Goal: Task Accomplishment & Management: Complete application form

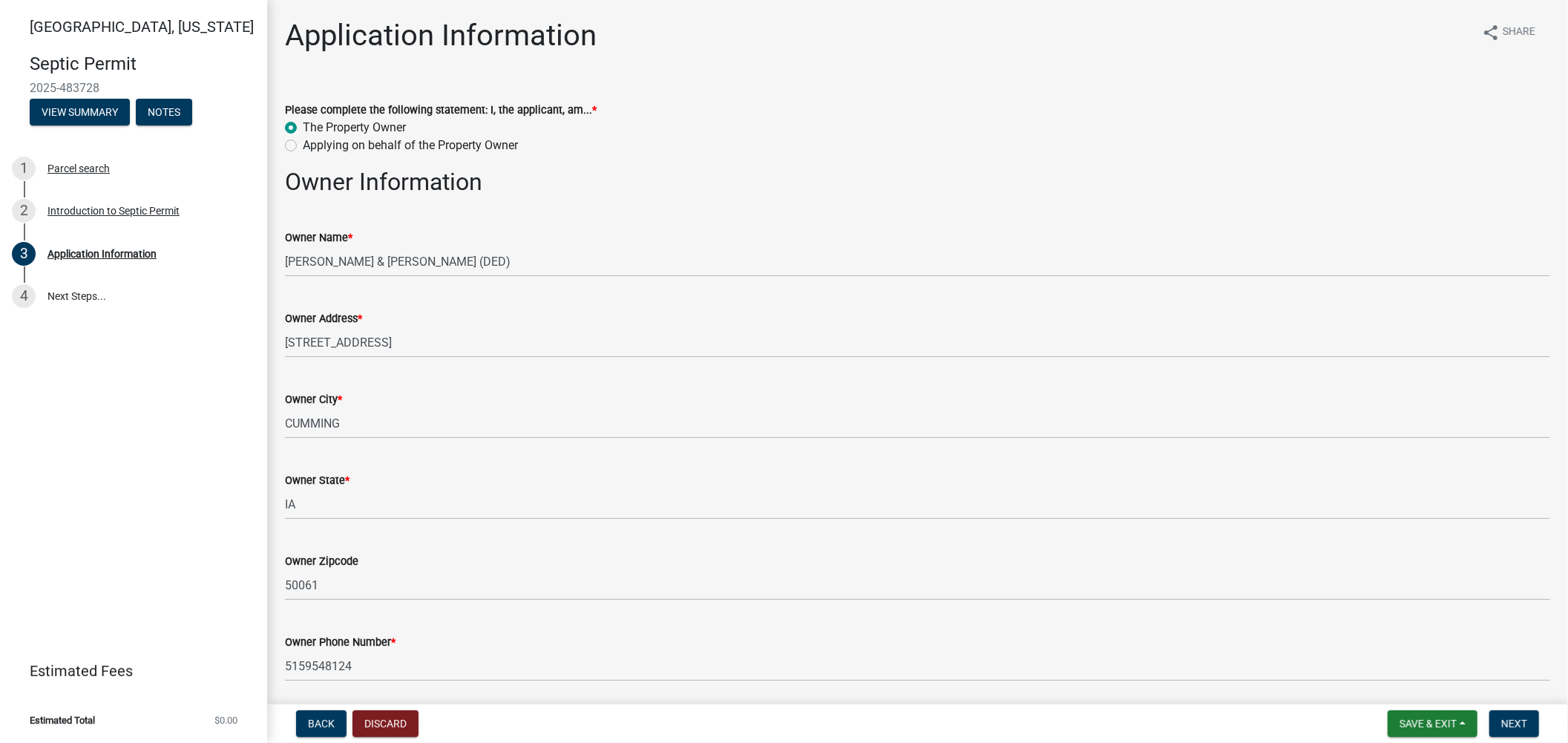
scroll to position [1732, 0]
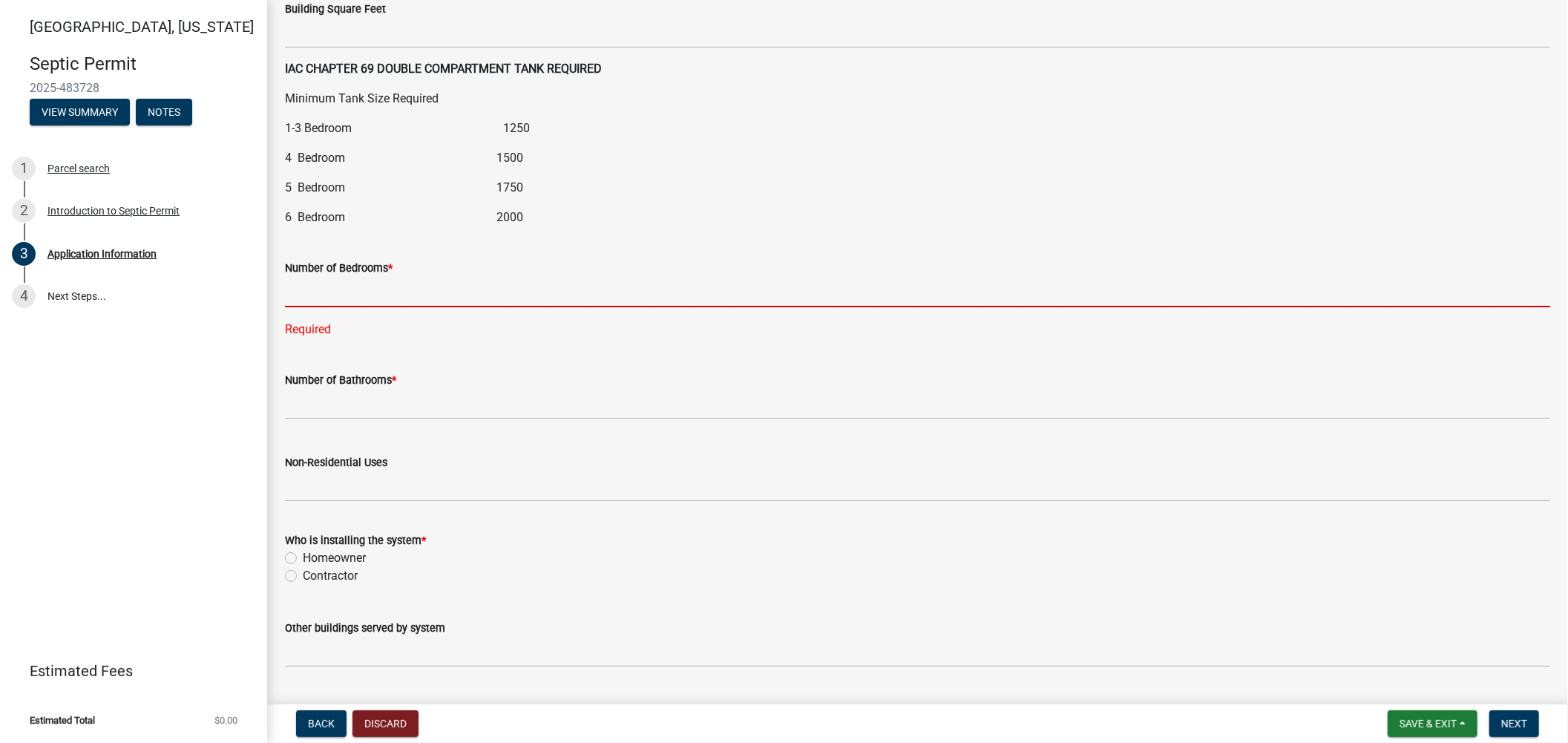
click at [347, 297] on input "text" at bounding box center [917, 292] width 1265 height 30
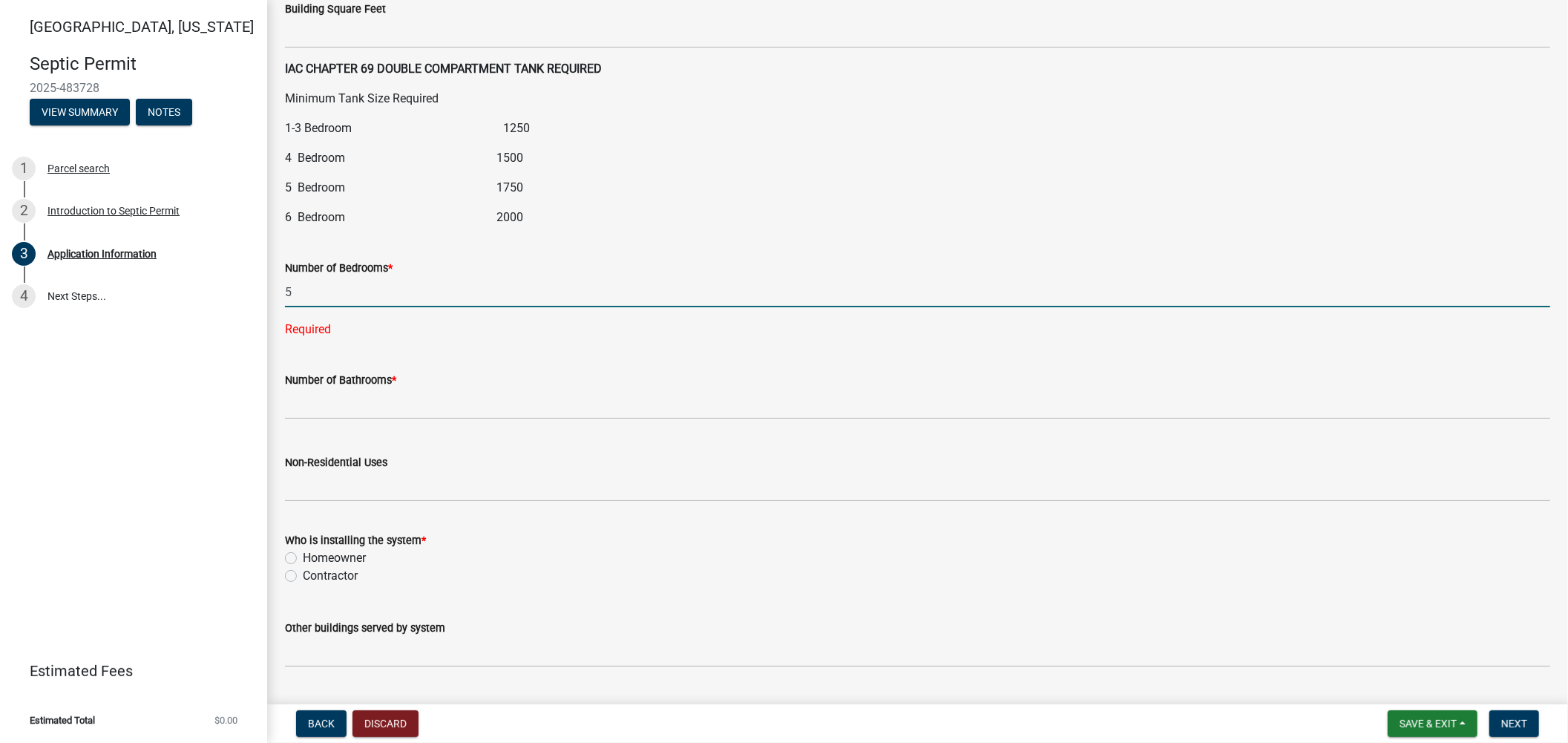
type input "5"
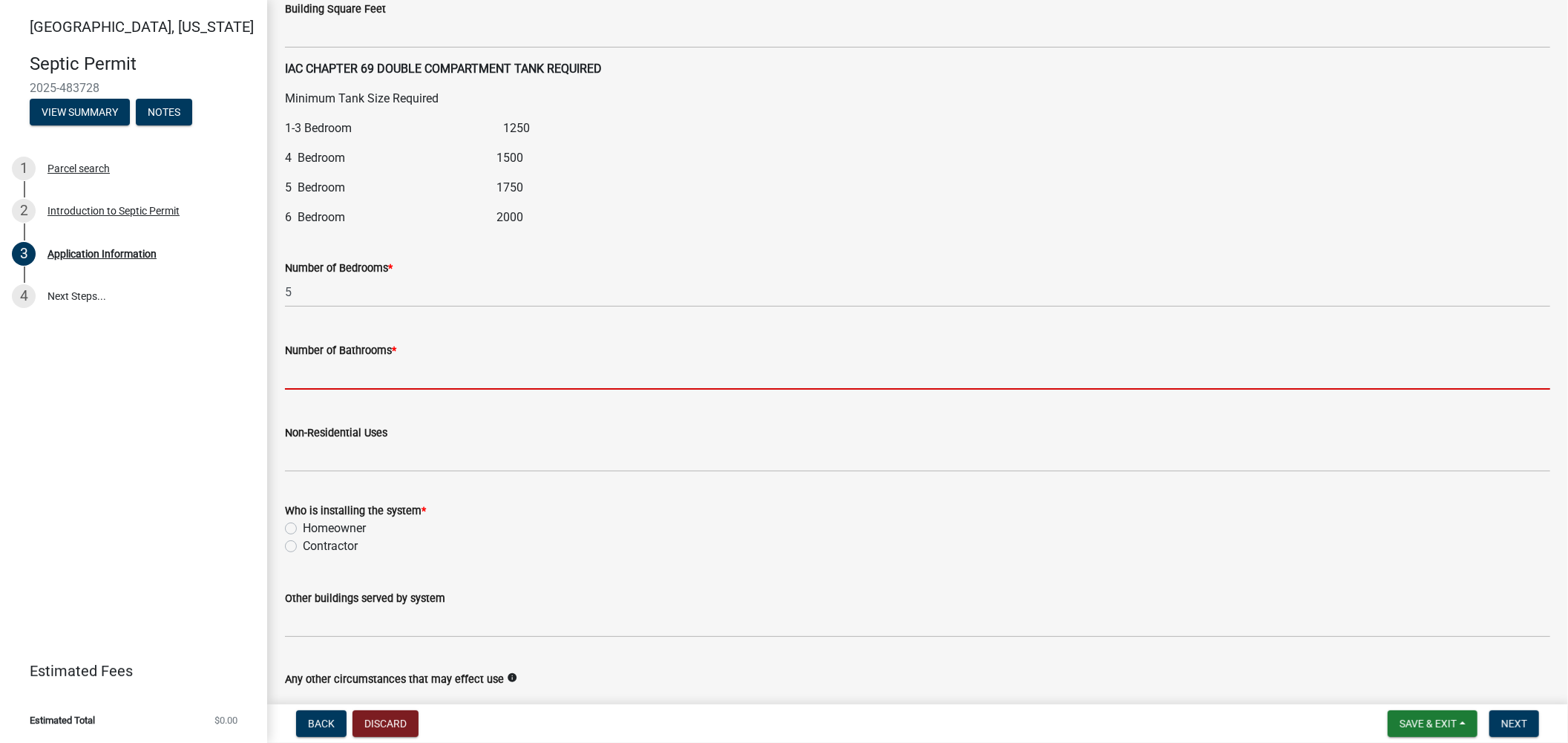
type input "3"
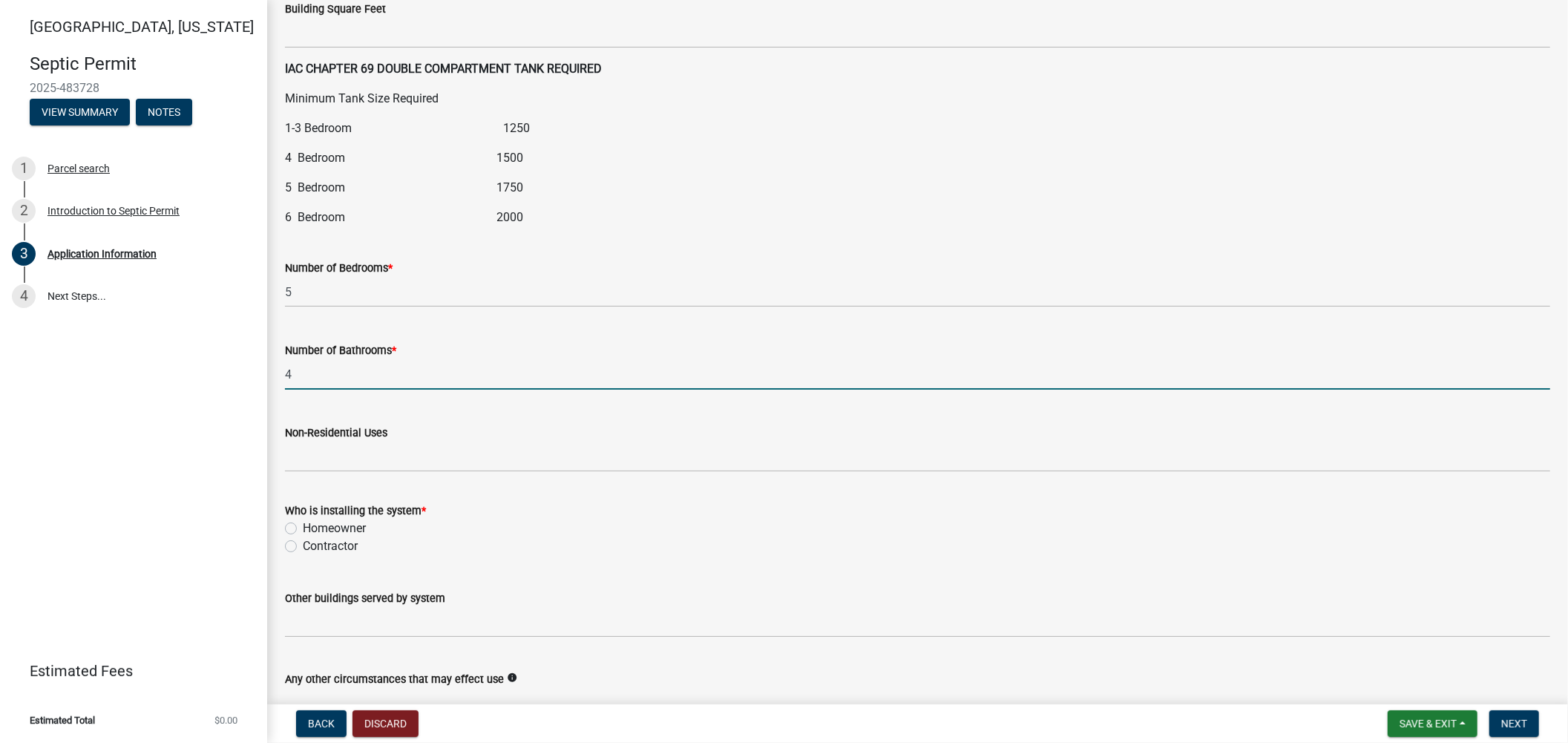
type input "4"
click at [321, 550] on label "Contractor" at bounding box center [330, 546] width 55 height 18
click at [312, 547] on input "Contractor" at bounding box center [307, 542] width 10 height 10
radio input "true"
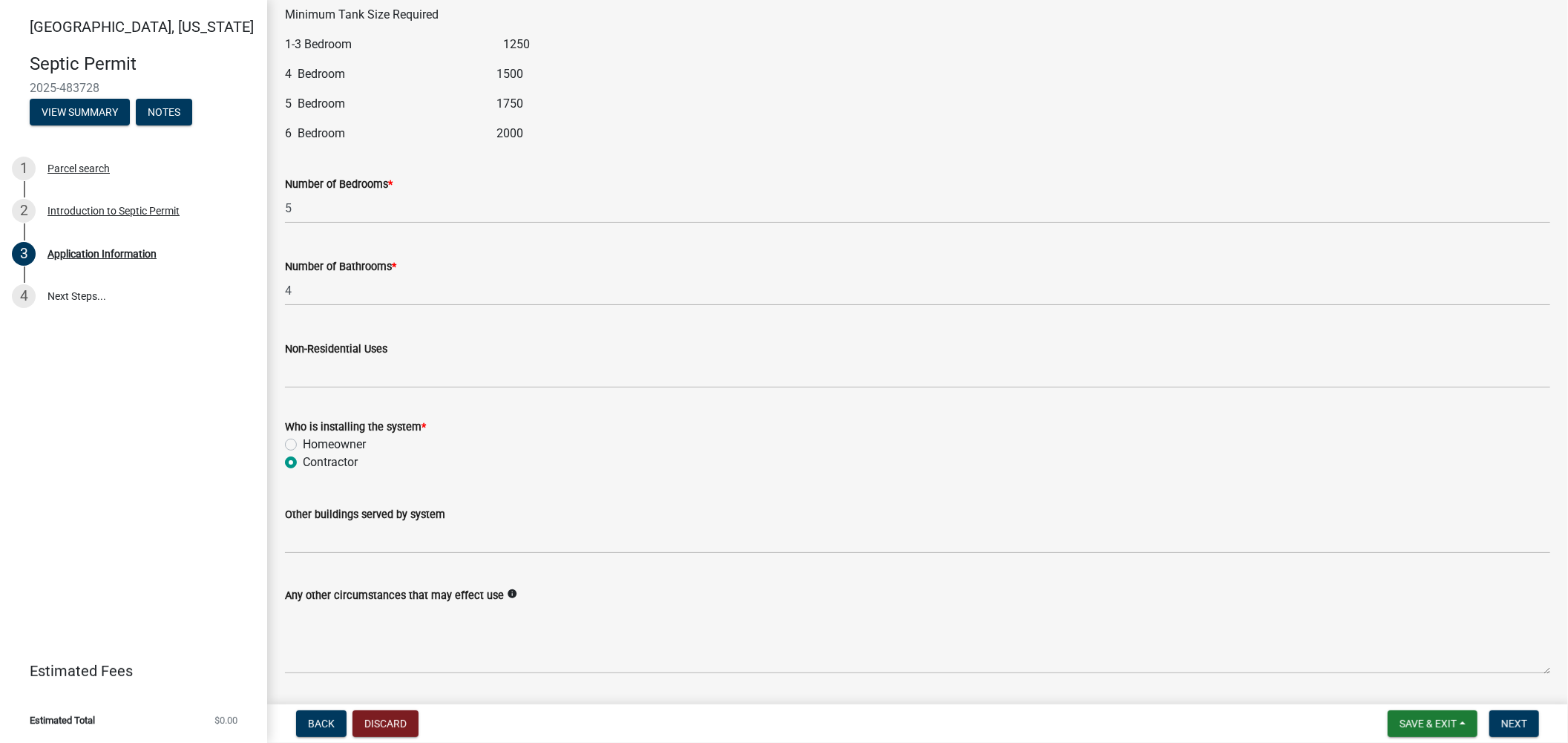
scroll to position [1860, 0]
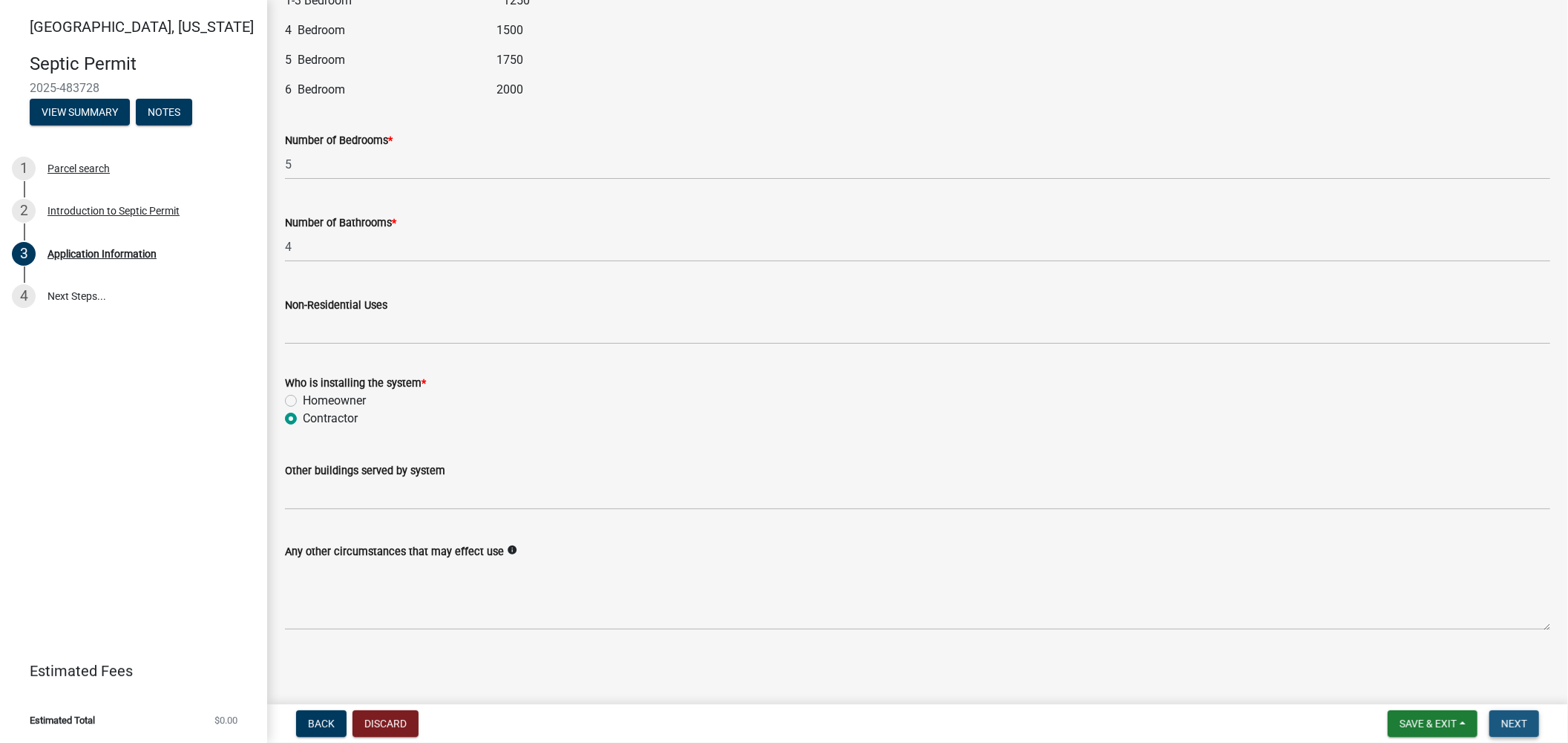
click at [1514, 722] on span "Next" at bounding box center [1513, 723] width 26 height 12
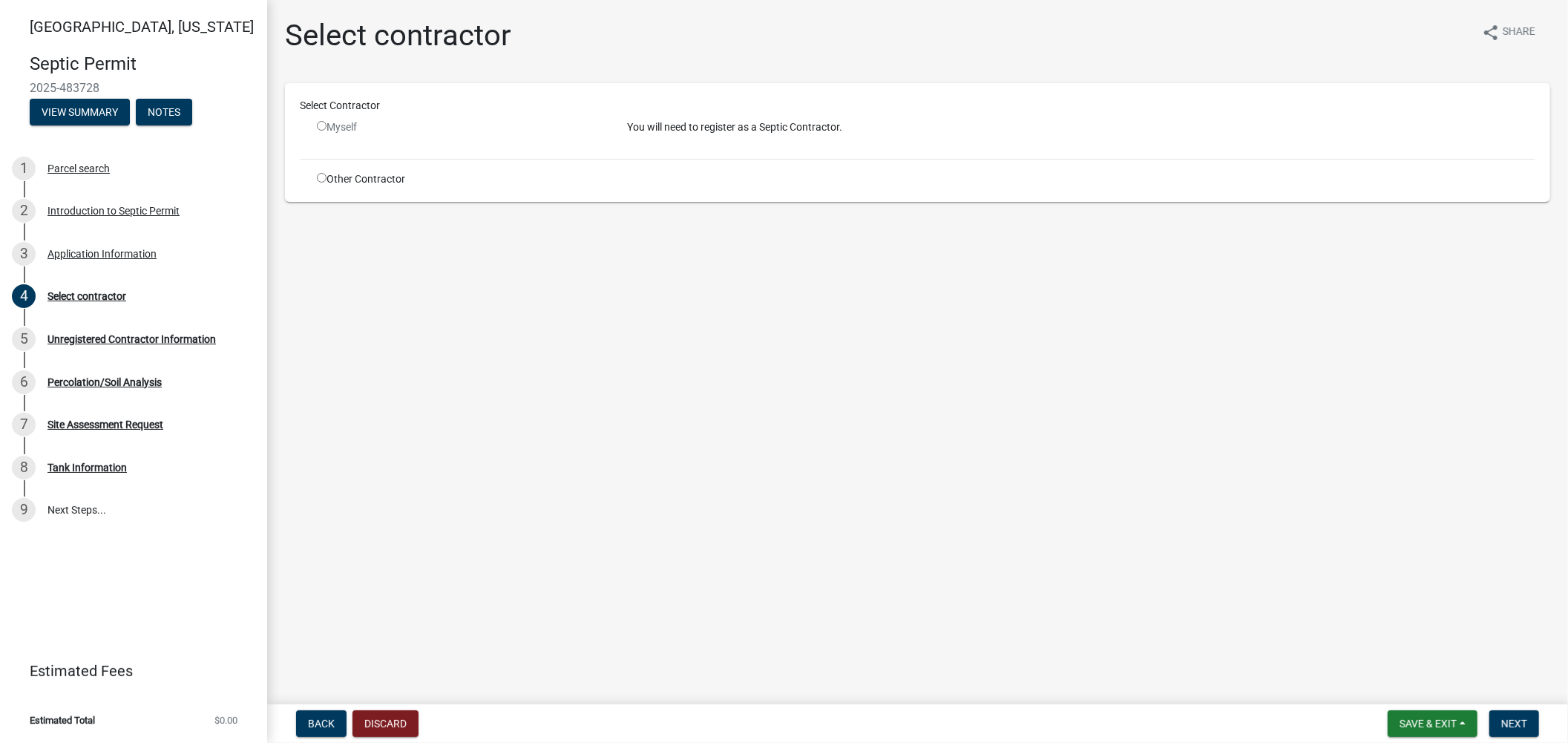
click at [334, 179] on div "Other Contractor" at bounding box center [461, 180] width 310 height 16
click at [325, 174] on input "radio" at bounding box center [322, 178] width 10 height 10
radio input "true"
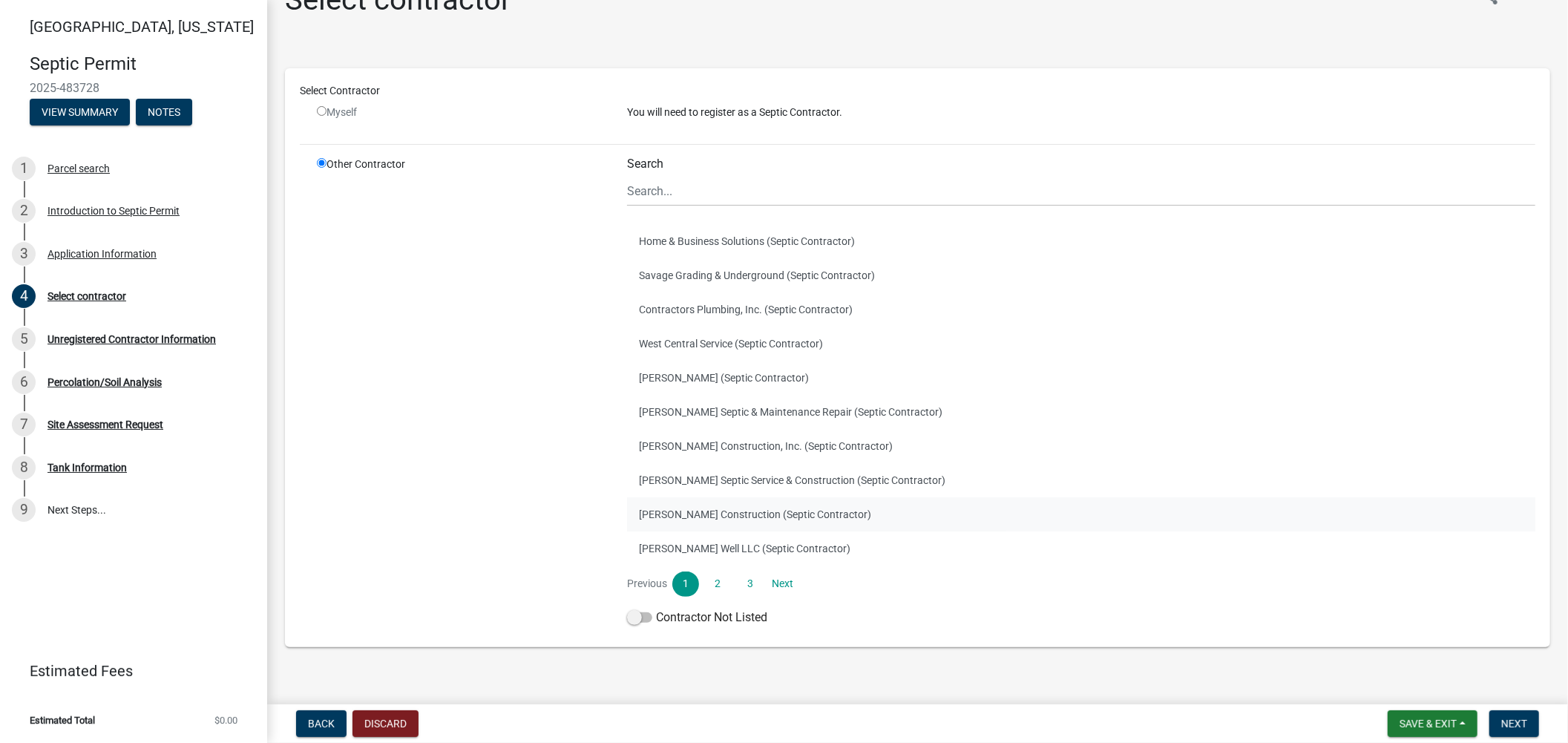
scroll to position [53, 0]
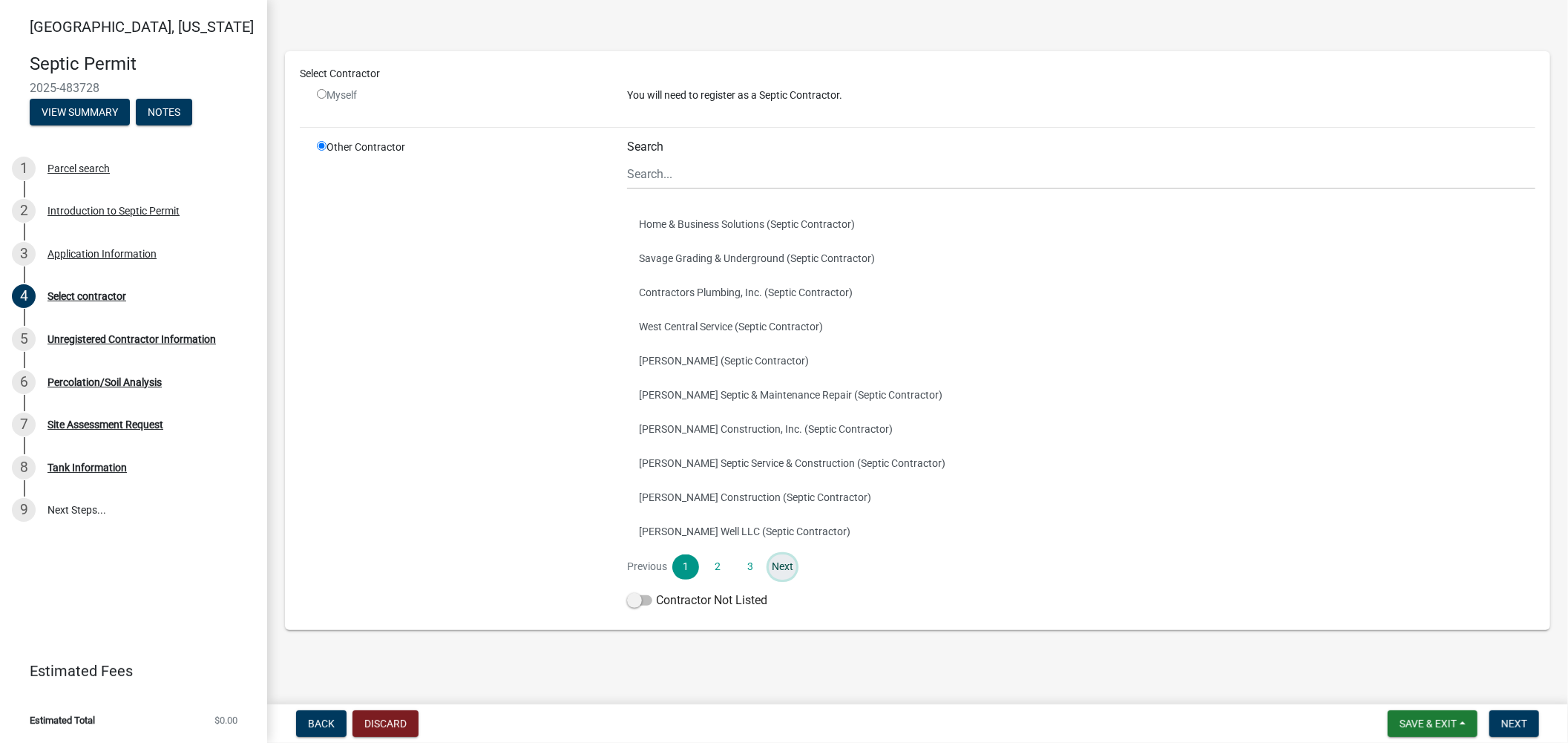
click at [776, 565] on link "Next" at bounding box center [782, 567] width 26 height 25
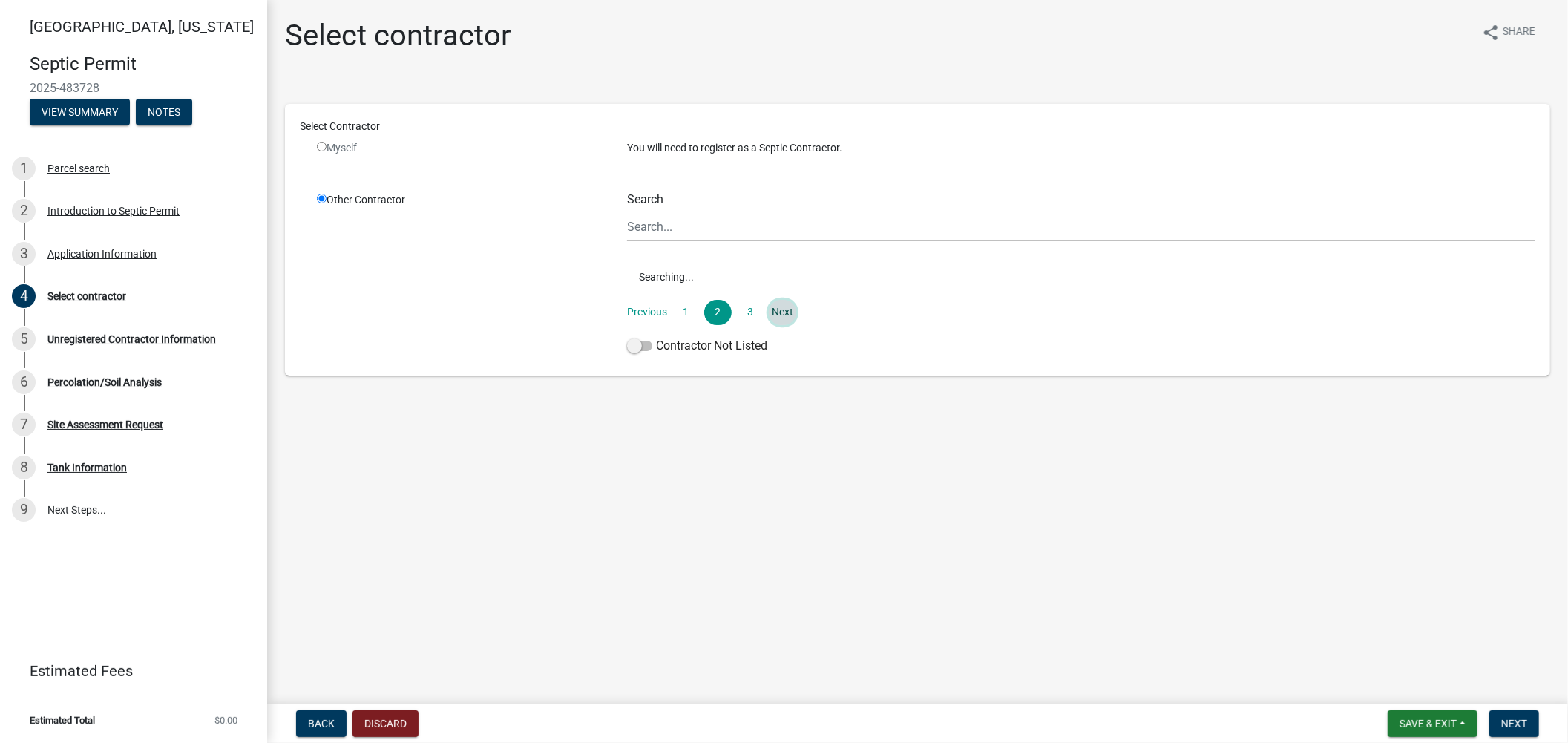
scroll to position [0, 0]
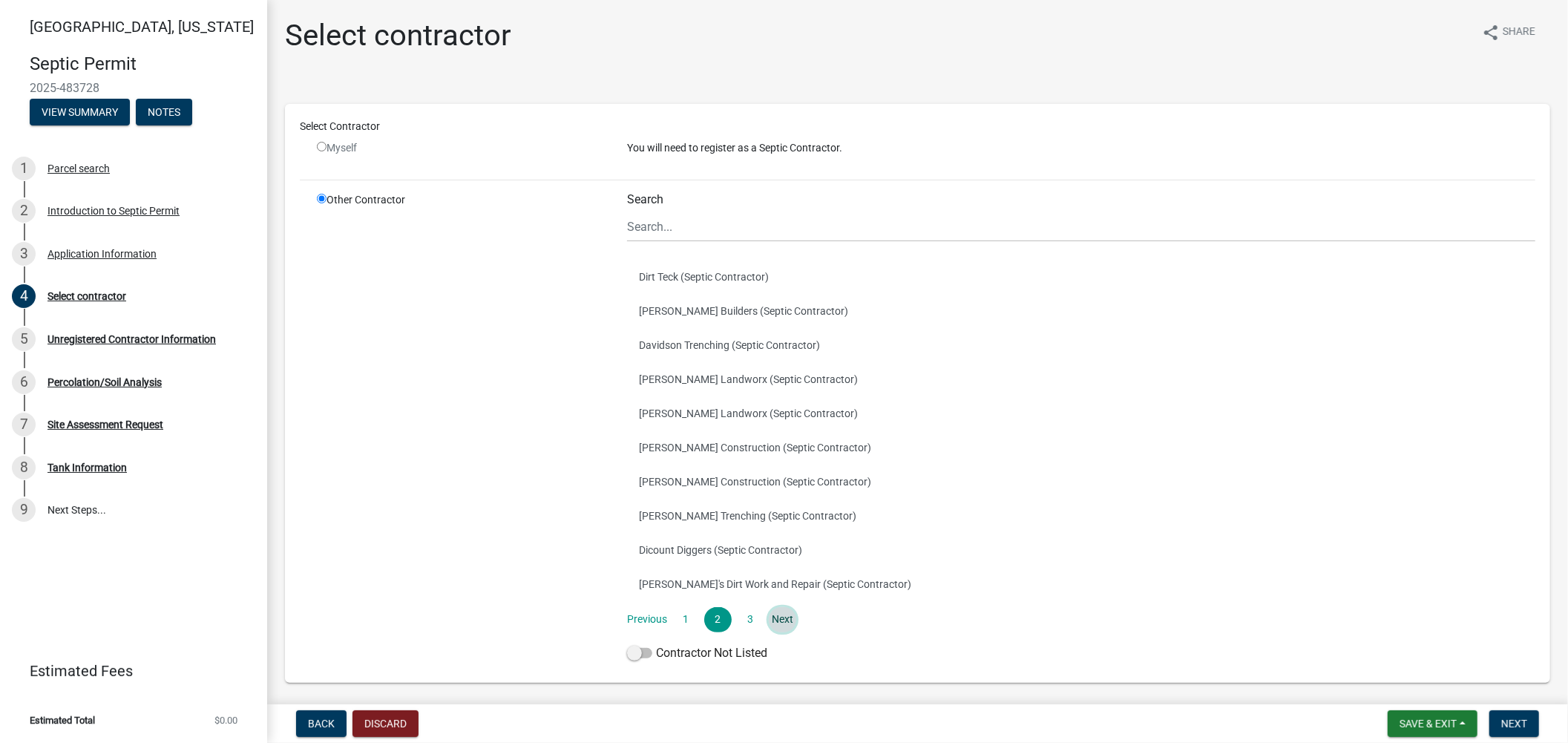
click at [776, 622] on link "Next" at bounding box center [782, 620] width 26 height 25
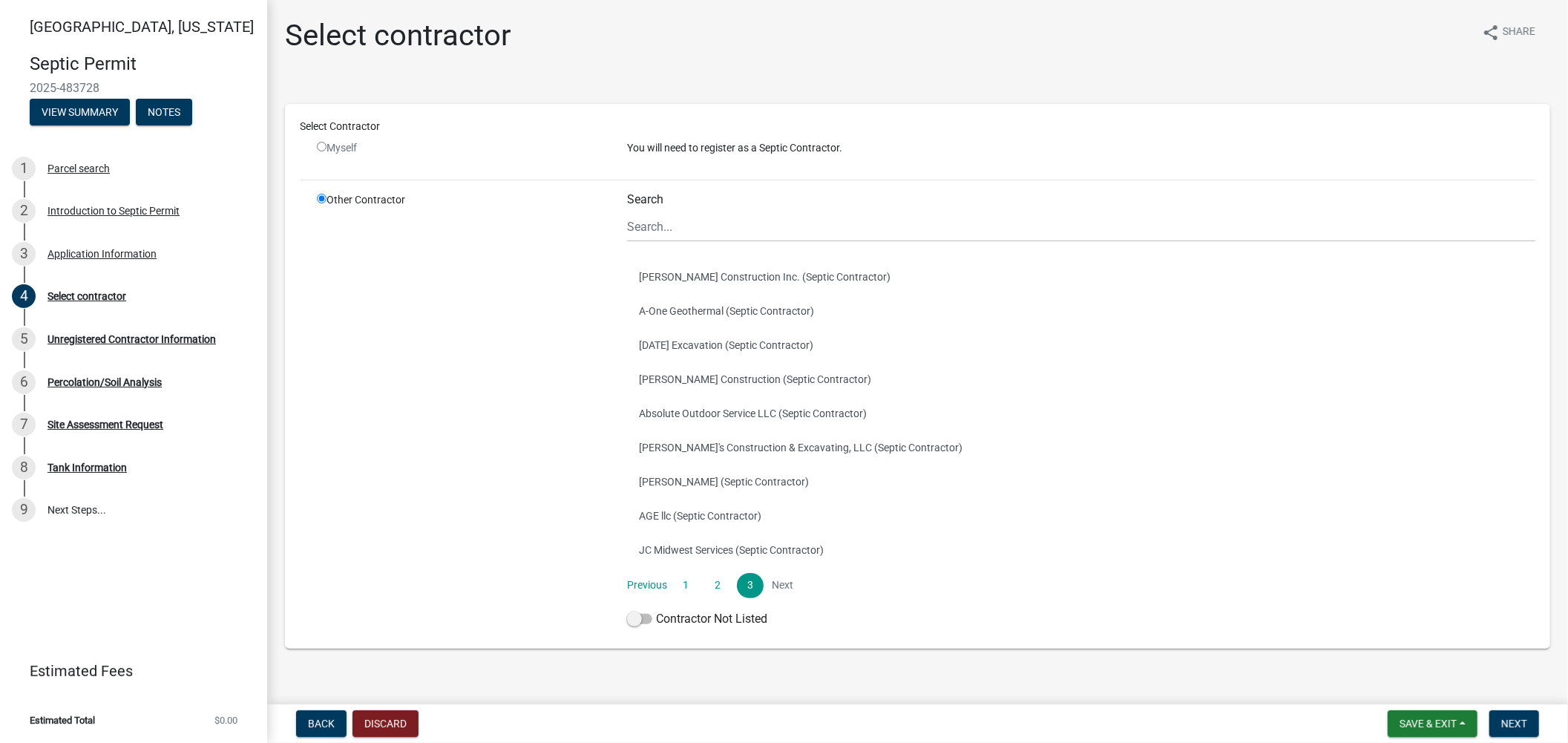
click at [784, 587] on li "Next" at bounding box center [782, 586] width 26 height 25
click at [684, 591] on link "1" at bounding box center [685, 586] width 26 height 25
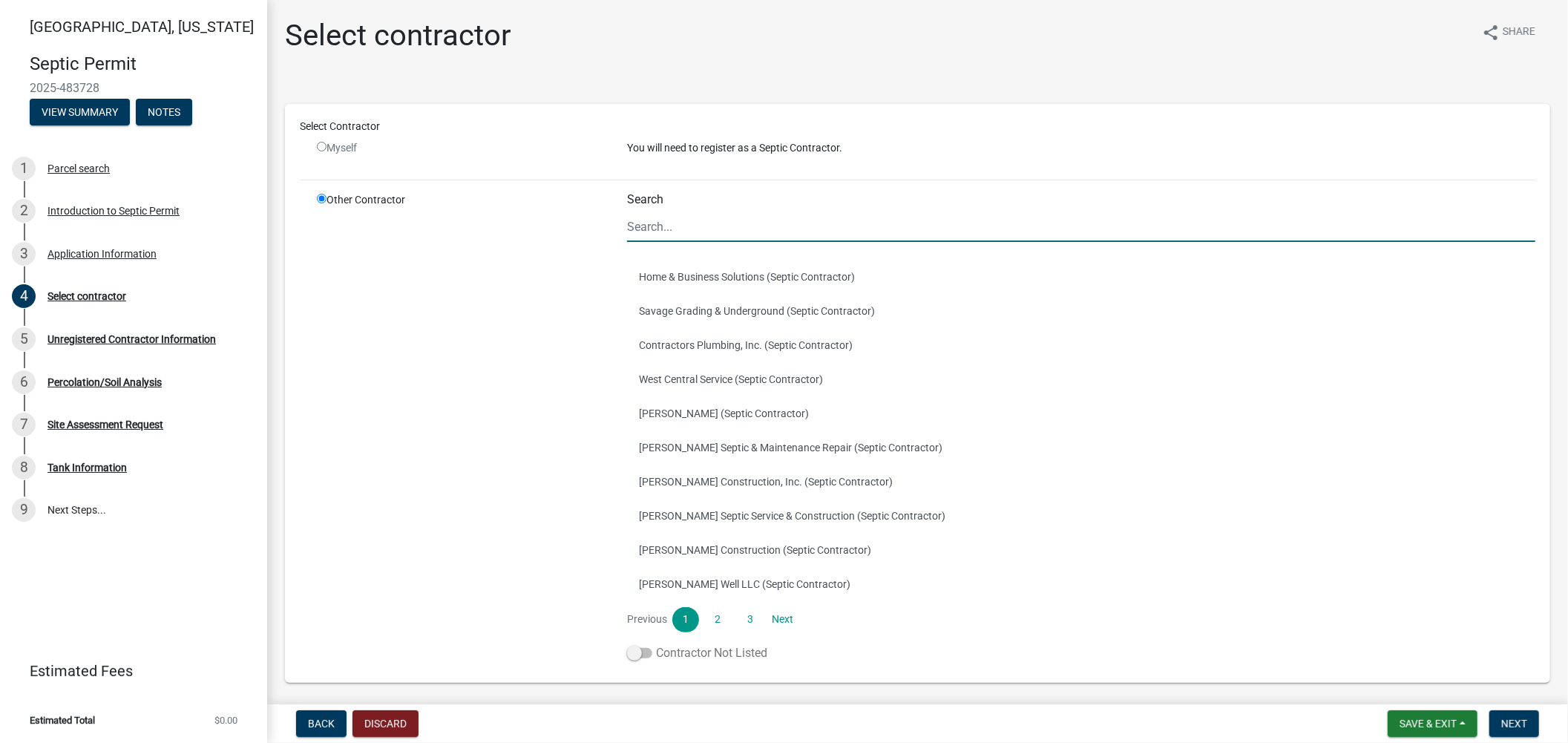
click at [687, 646] on label "Contractor Not Listed" at bounding box center [697, 653] width 141 height 18
click at [656, 644] on input "Contractor Not Listed" at bounding box center [656, 644] width 0 height 0
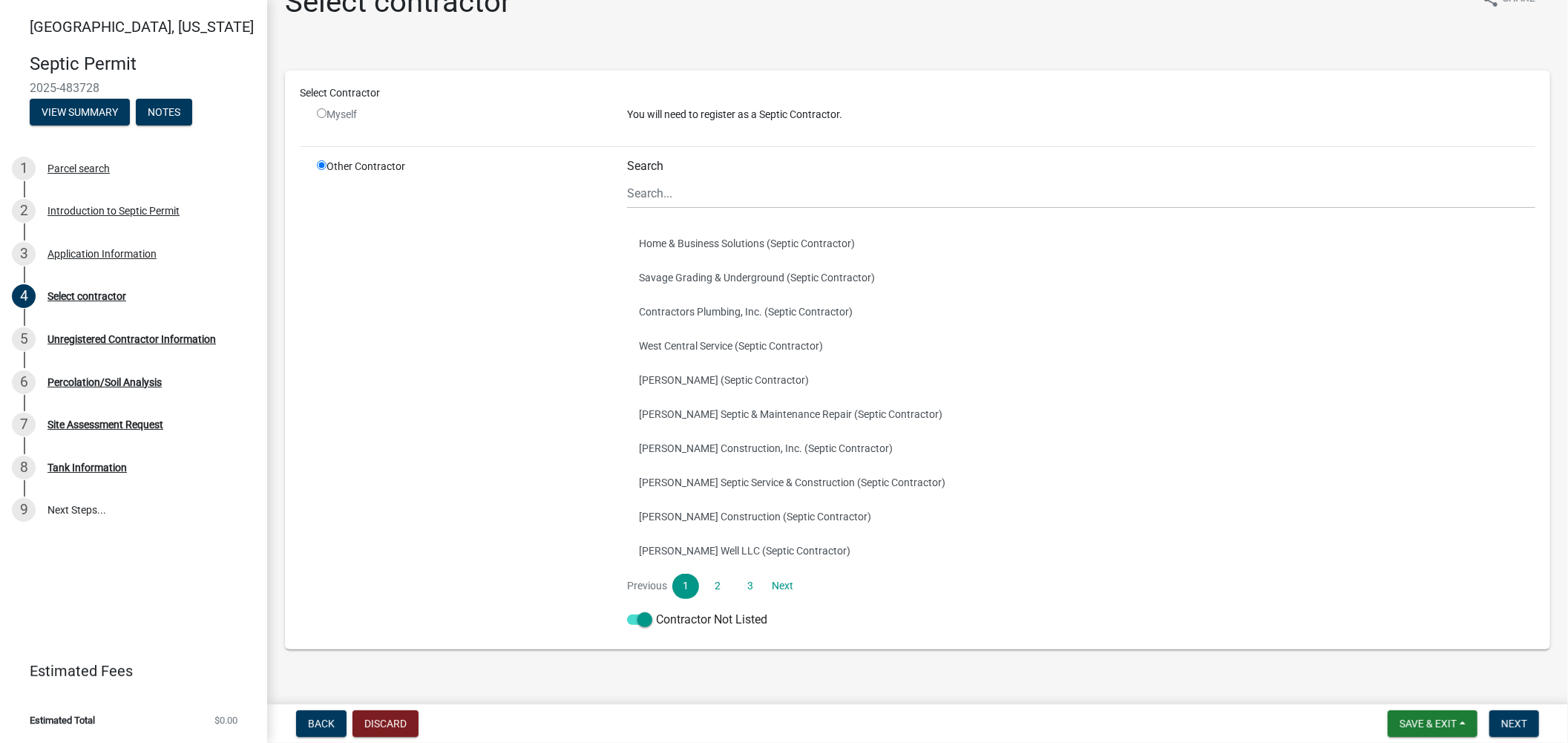
scroll to position [53, 0]
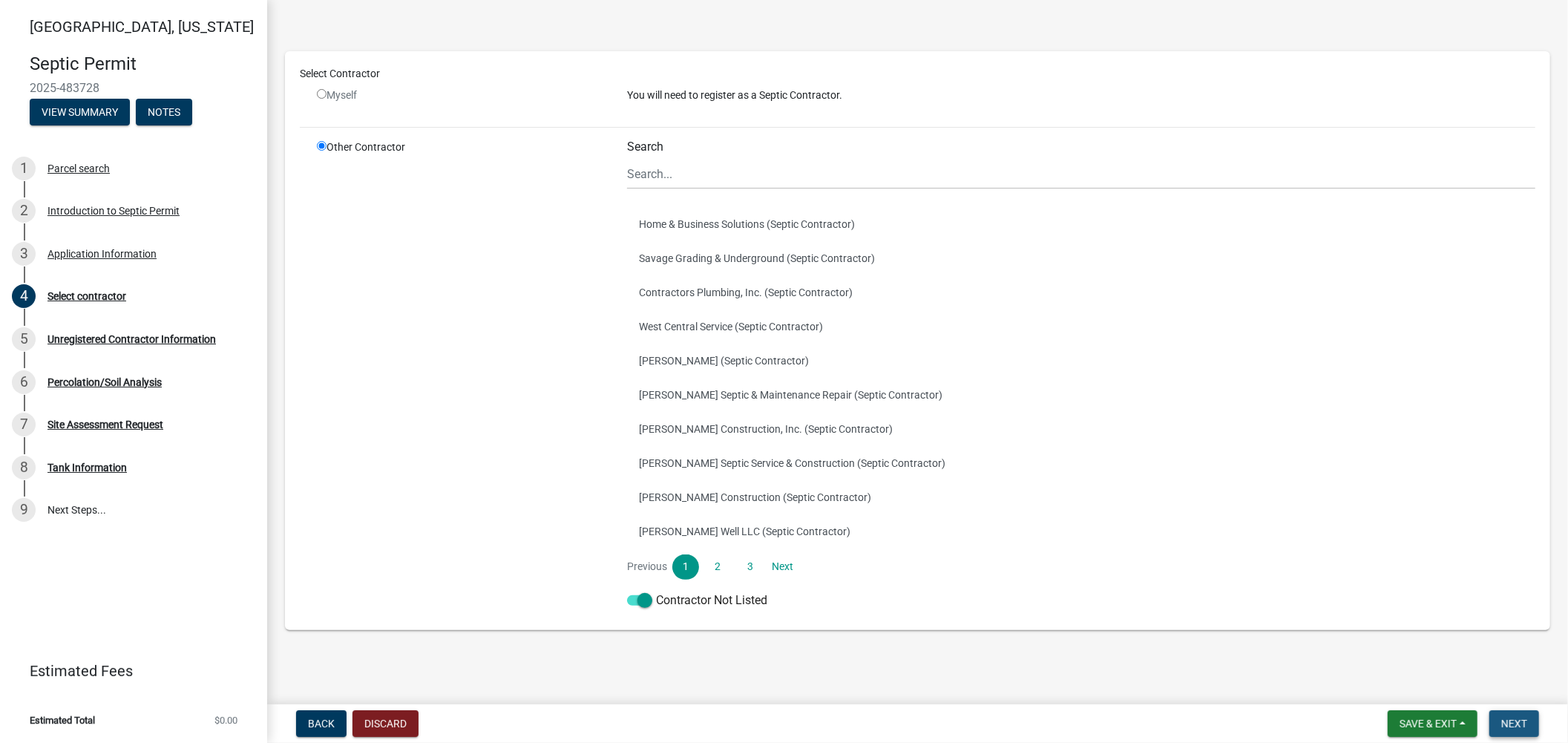
click at [1515, 723] on span "Next" at bounding box center [1513, 723] width 26 height 12
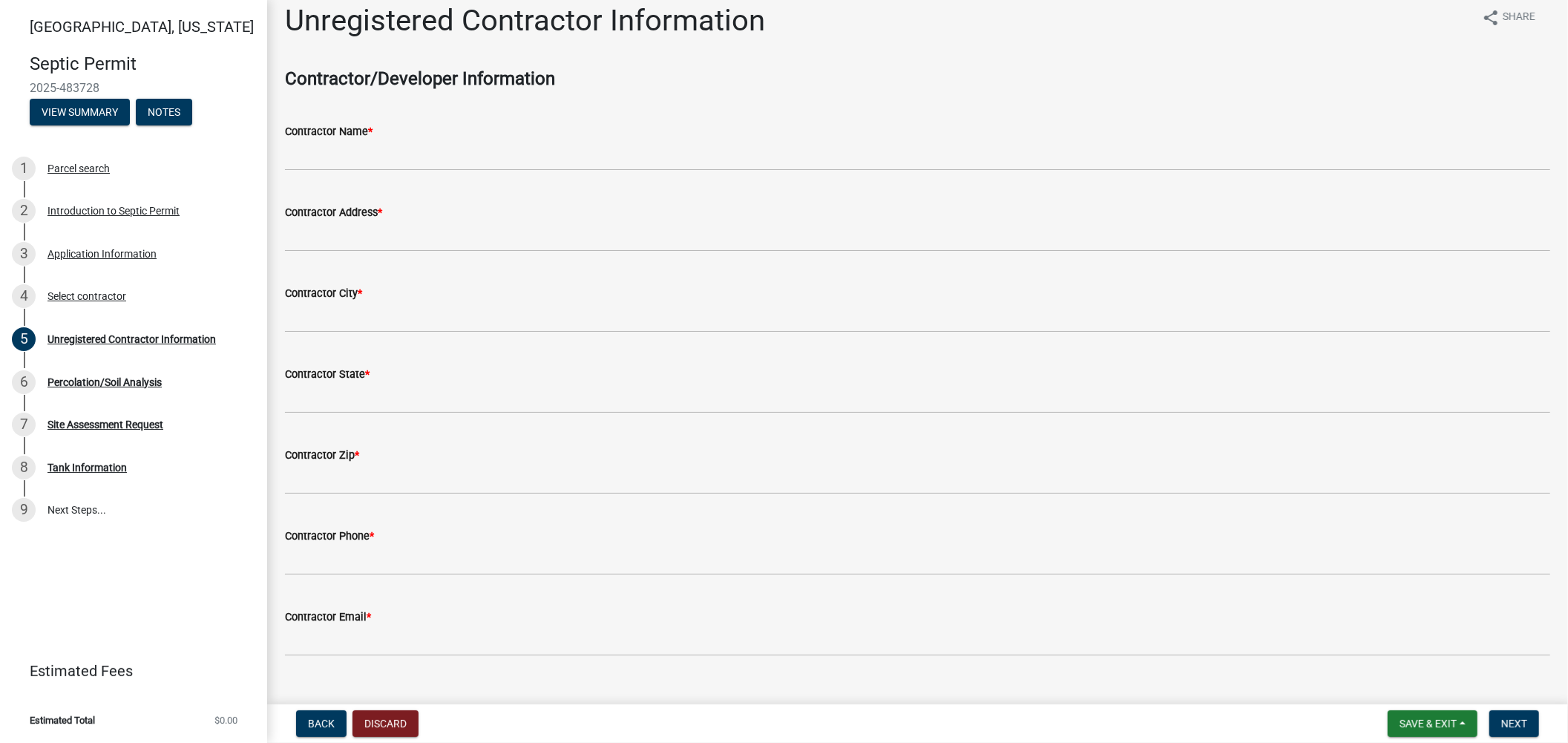
scroll to position [0, 0]
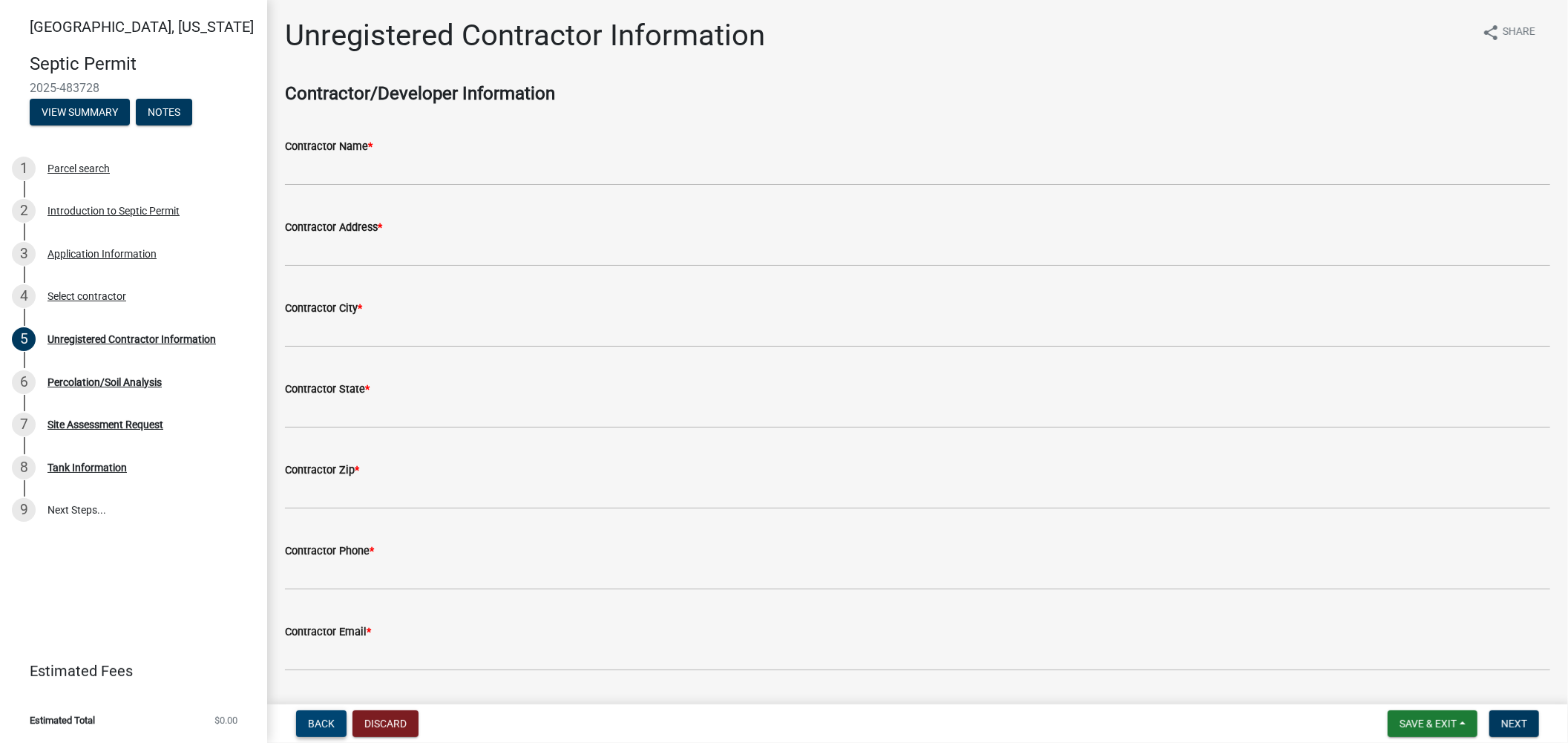
click at [323, 724] on span "Back" at bounding box center [321, 723] width 26 height 12
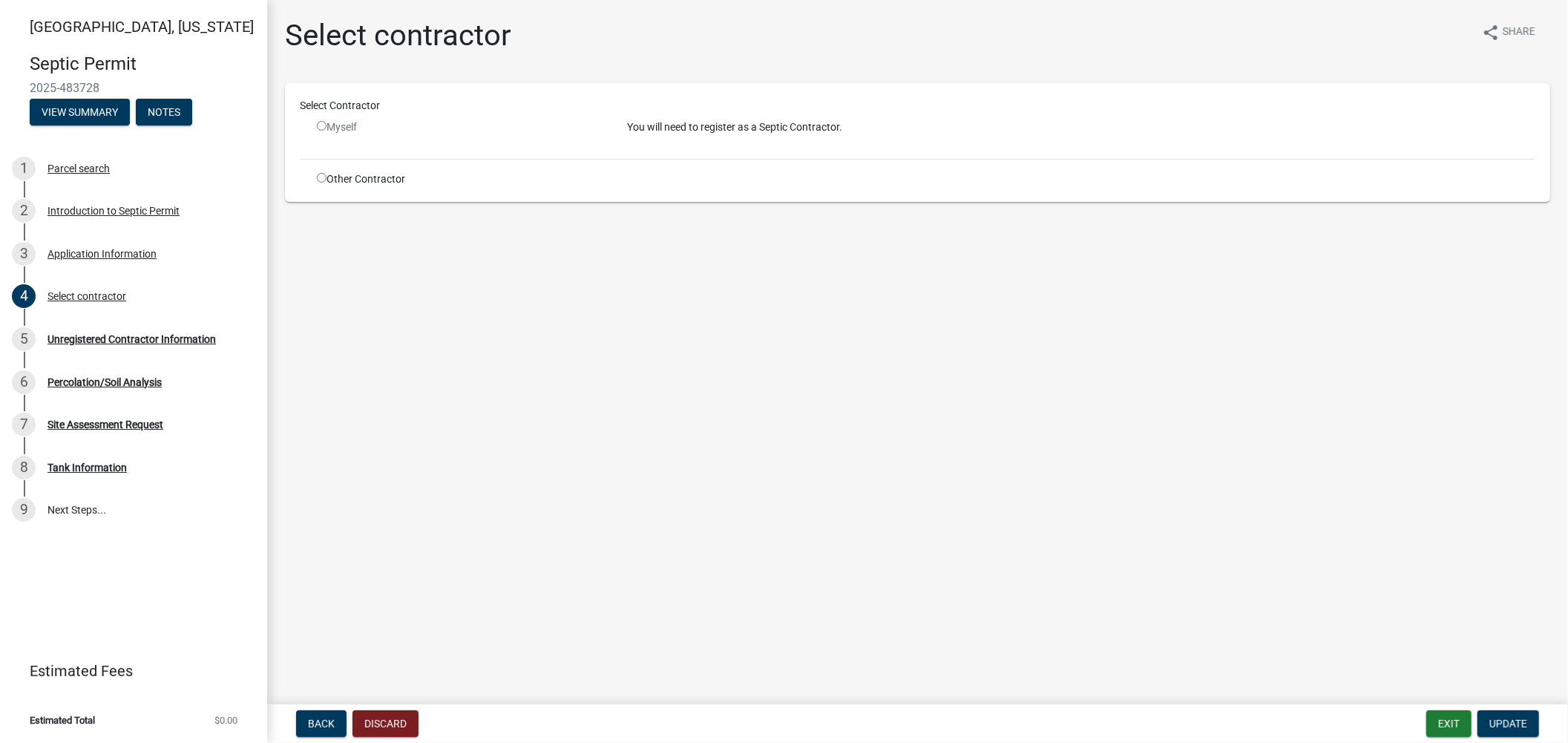
click at [321, 175] on input "radio" at bounding box center [322, 178] width 10 height 10
radio input "true"
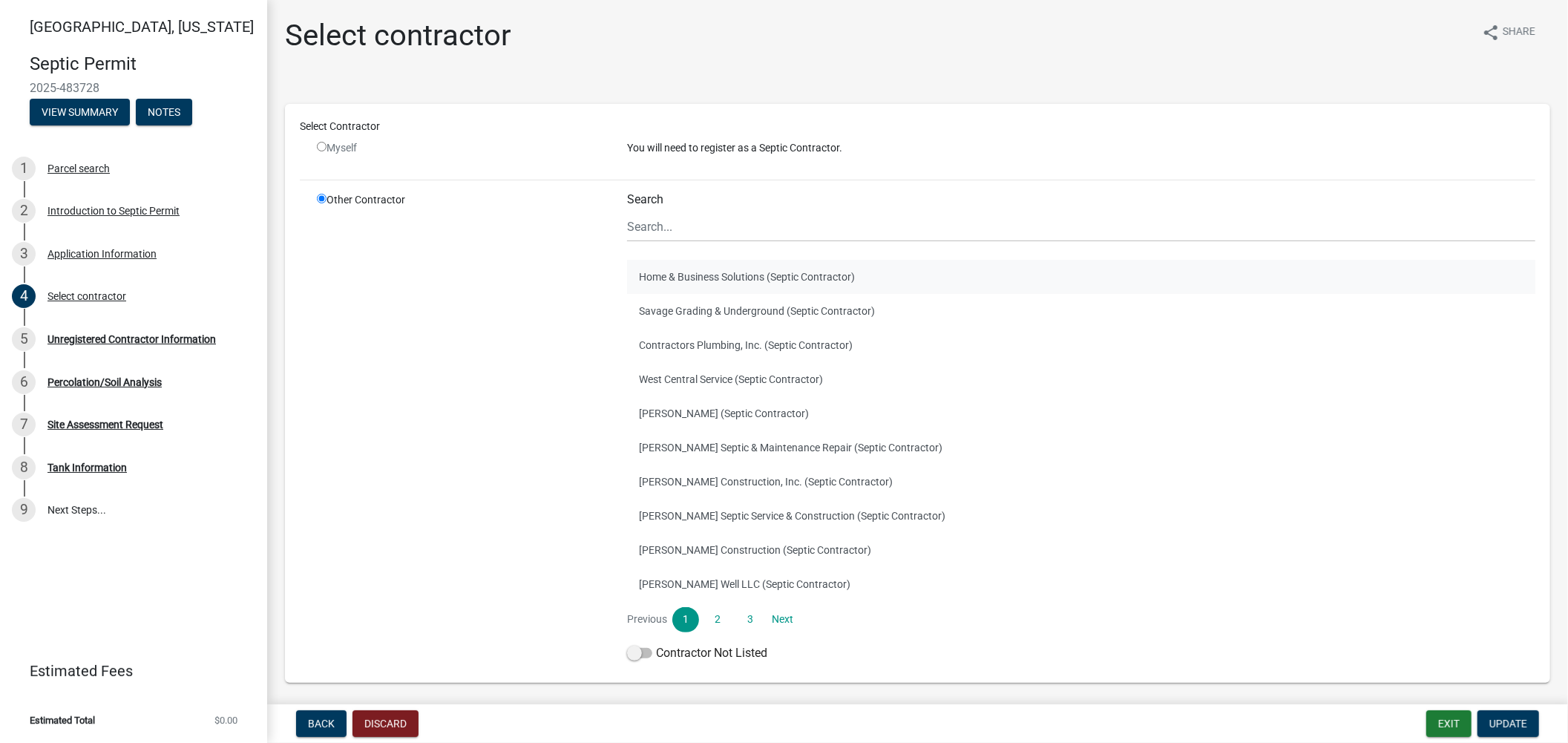
click at [813, 279] on button "Home & Business Solutions (Septic Contractor)" at bounding box center [1080, 276] width 908 height 34
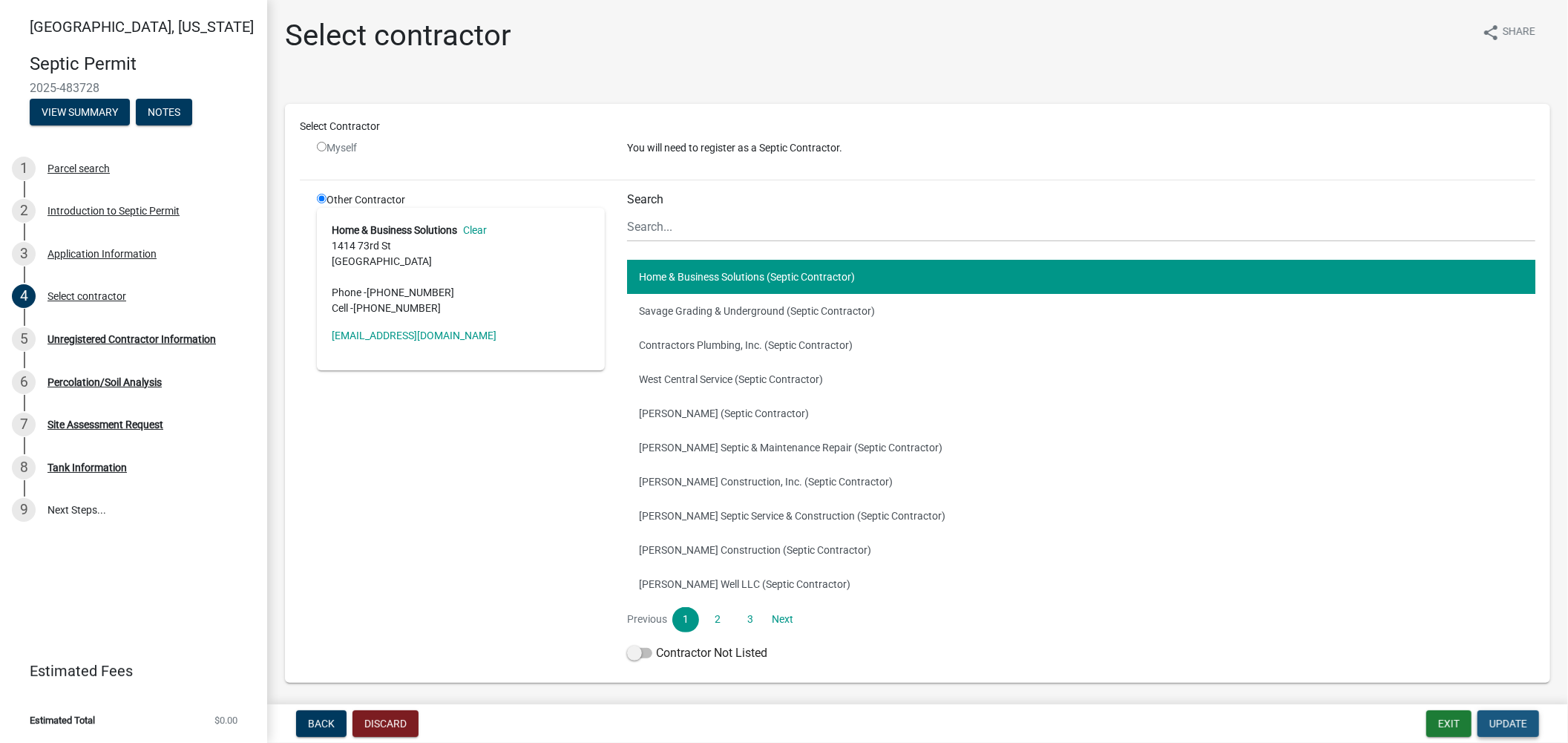
click at [1497, 720] on span "Update" at bounding box center [1508, 723] width 38 height 12
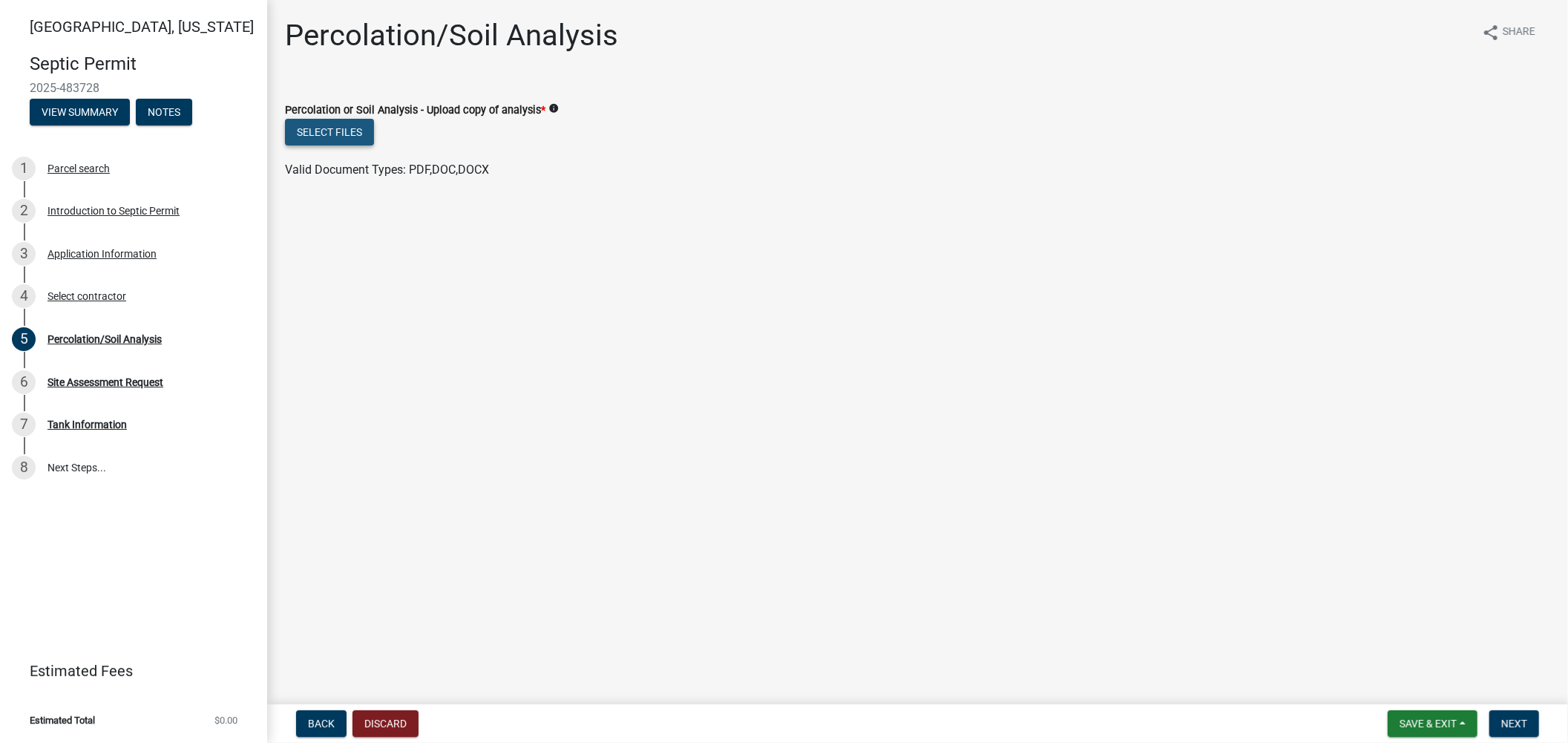
click at [344, 126] on button "Select files" at bounding box center [329, 132] width 89 height 26
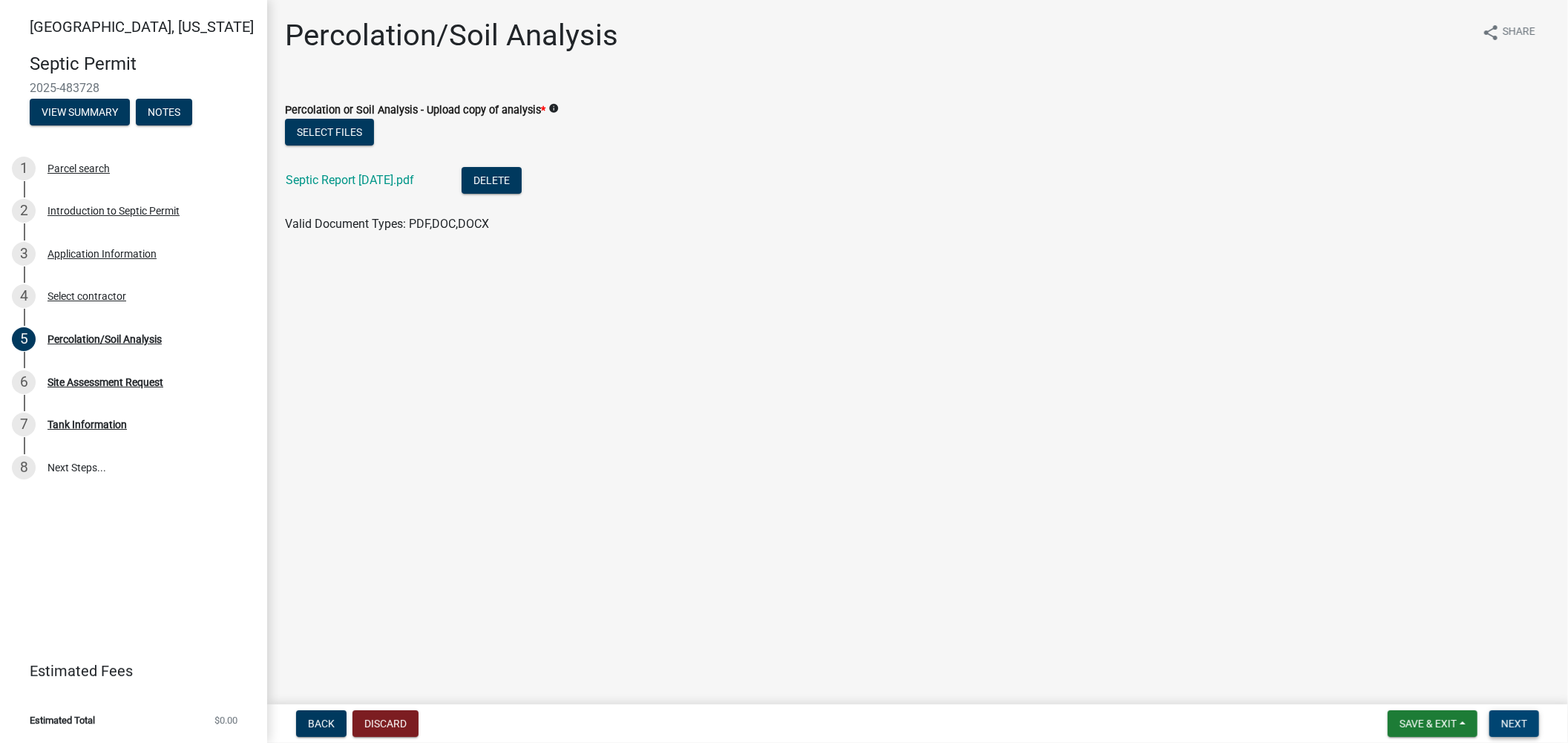
click at [1500, 723] on button "Next" at bounding box center [1513, 723] width 50 height 26
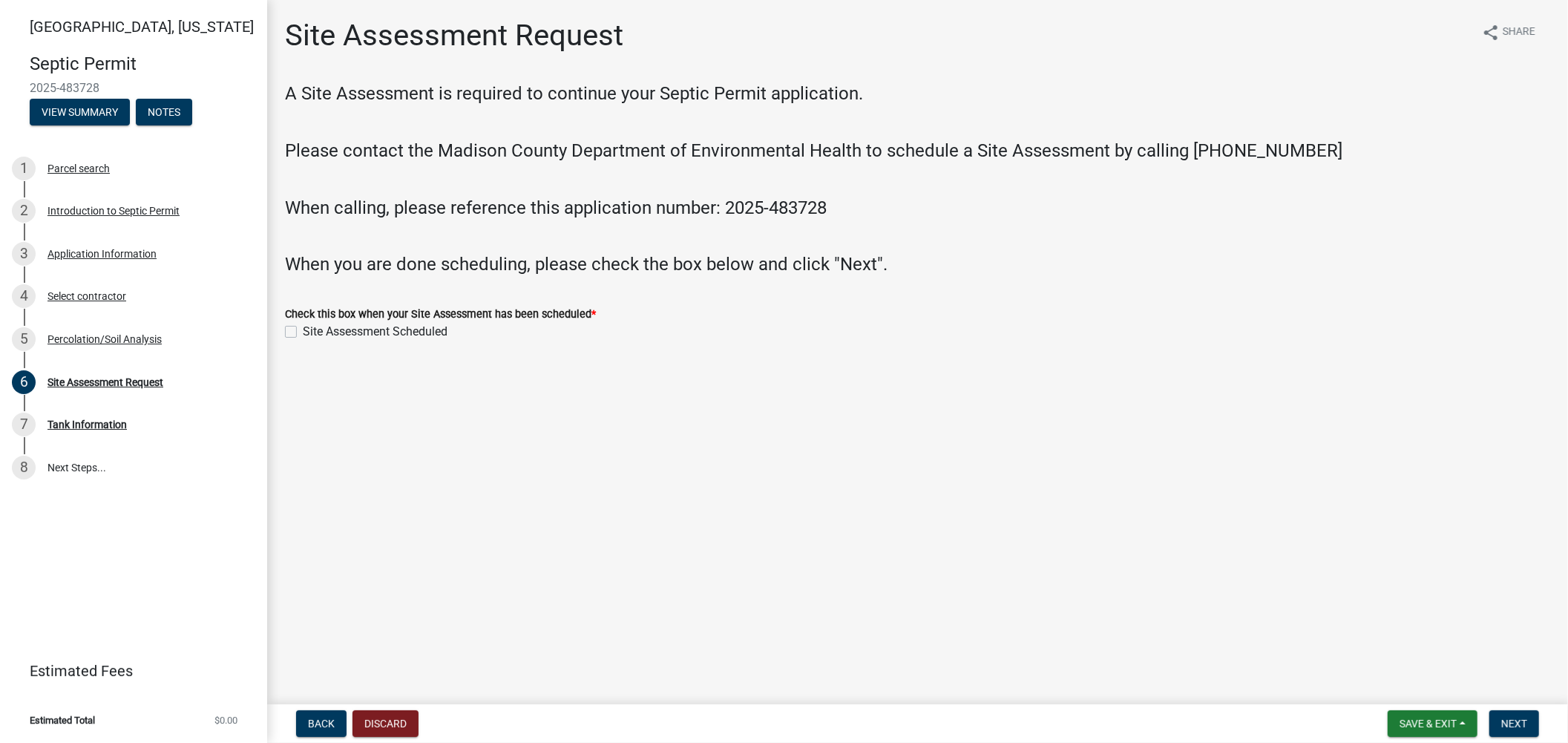
click at [302, 334] on label "Site Assessment Scheduled" at bounding box center [375, 332] width 144 height 18
click at [302, 333] on input "Site Assessment Scheduled" at bounding box center [307, 328] width 10 height 10
click at [302, 335] on label "Site Assessment Scheduled" at bounding box center [375, 332] width 144 height 18
click at [302, 333] on input "Site Assessment Scheduled" at bounding box center [307, 328] width 10 height 10
click at [450, 436] on main "Site Assessment Request share Share A Site Assessment is required to continue y…" at bounding box center [917, 349] width 1301 height 698
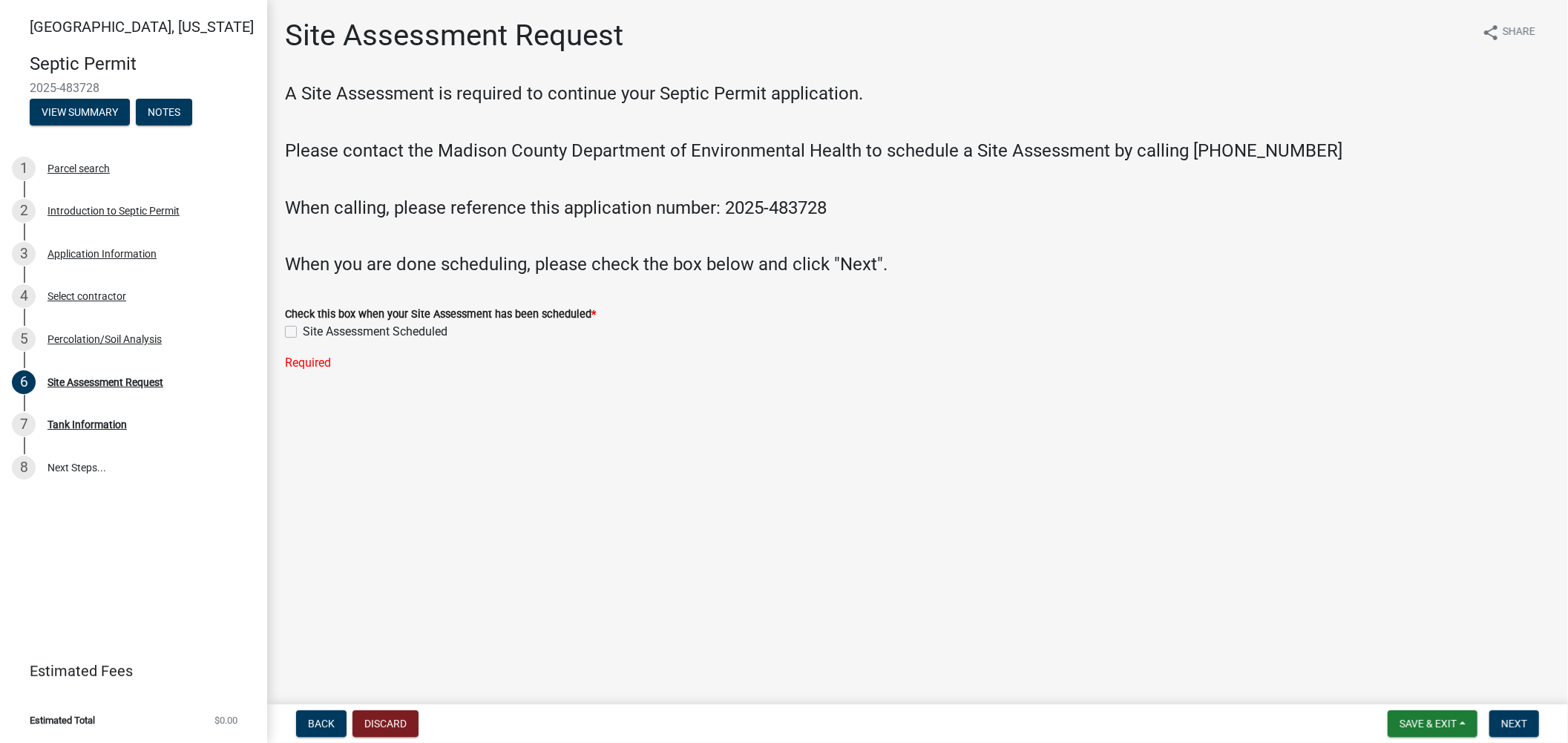
click at [315, 336] on label "Site Assessment Scheduled" at bounding box center [375, 332] width 144 height 18
click at [312, 333] on input "Site Assessment Scheduled" at bounding box center [307, 328] width 10 height 10
checkbox input "true"
click at [1503, 727] on span "Next" at bounding box center [1513, 723] width 26 height 12
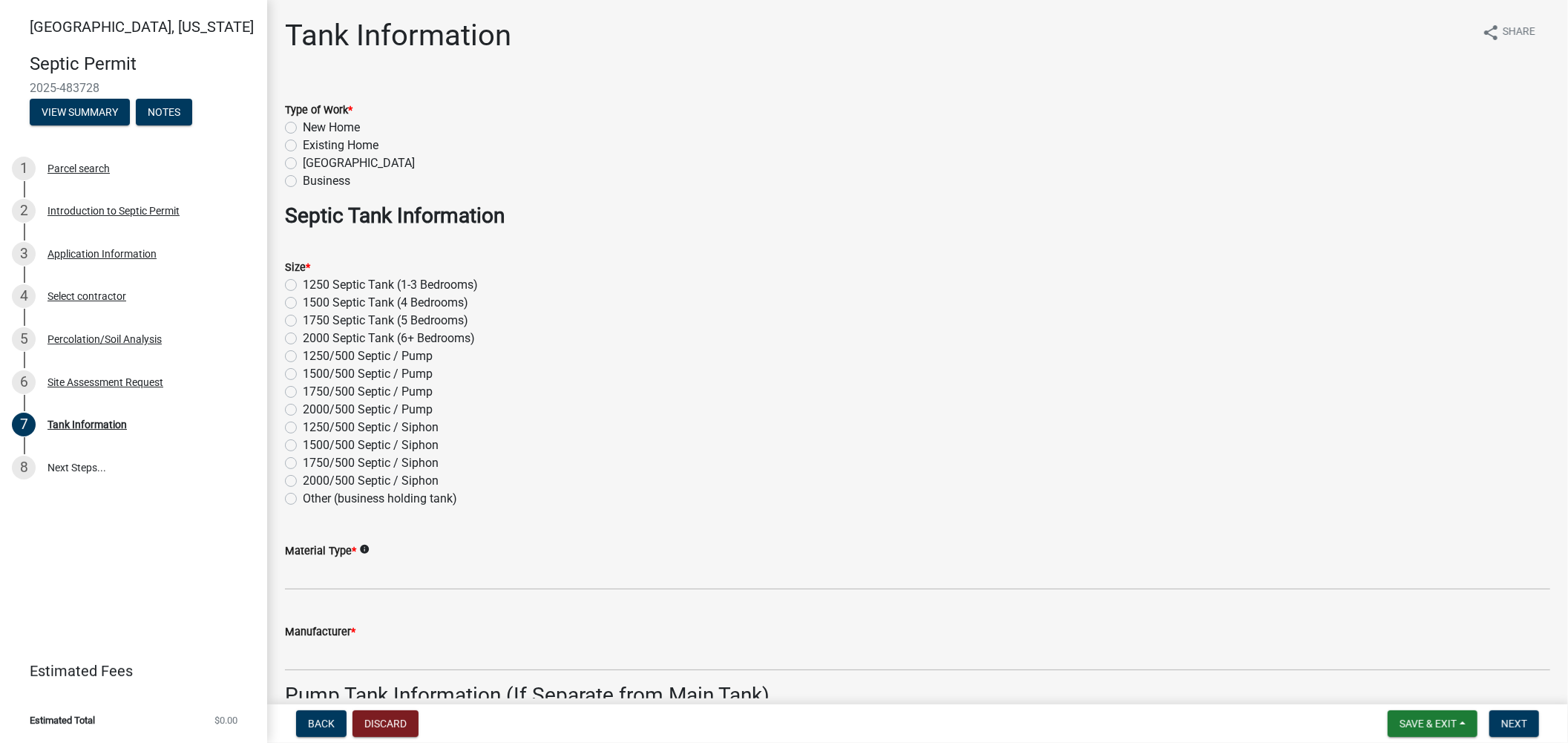
click at [302, 147] on label "Existing Home" at bounding box center [341, 145] width 76 height 18
click at [302, 146] on input "Existing Home" at bounding box center [307, 142] width 10 height 10
radio input "true"
click at [302, 338] on label "2000 Septic Tank (6+ Bedrooms)" at bounding box center [388, 339] width 172 height 18
click at [302, 338] on input "2000 Septic Tank (6+ Bedrooms)" at bounding box center [307, 335] width 10 height 10
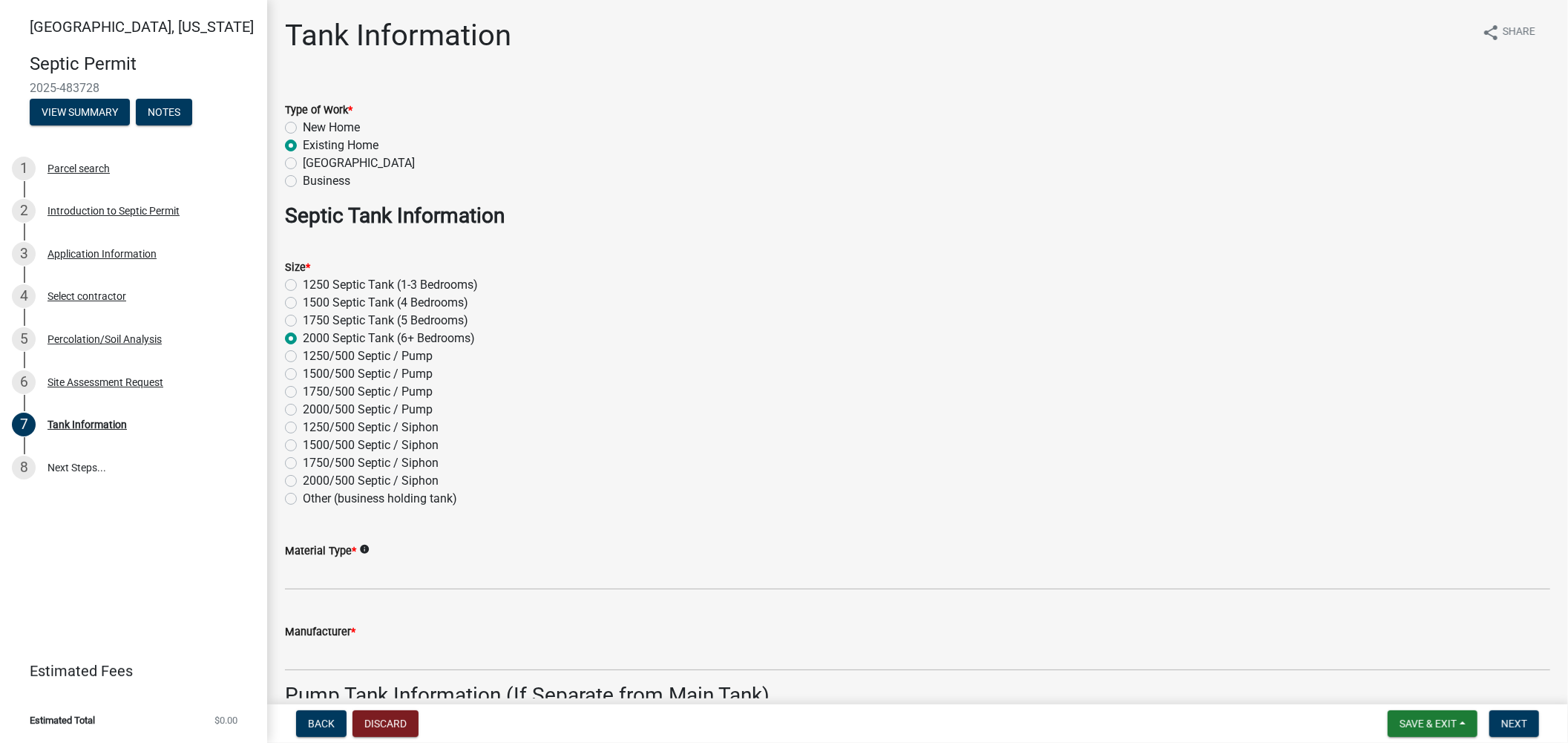
radio input "true"
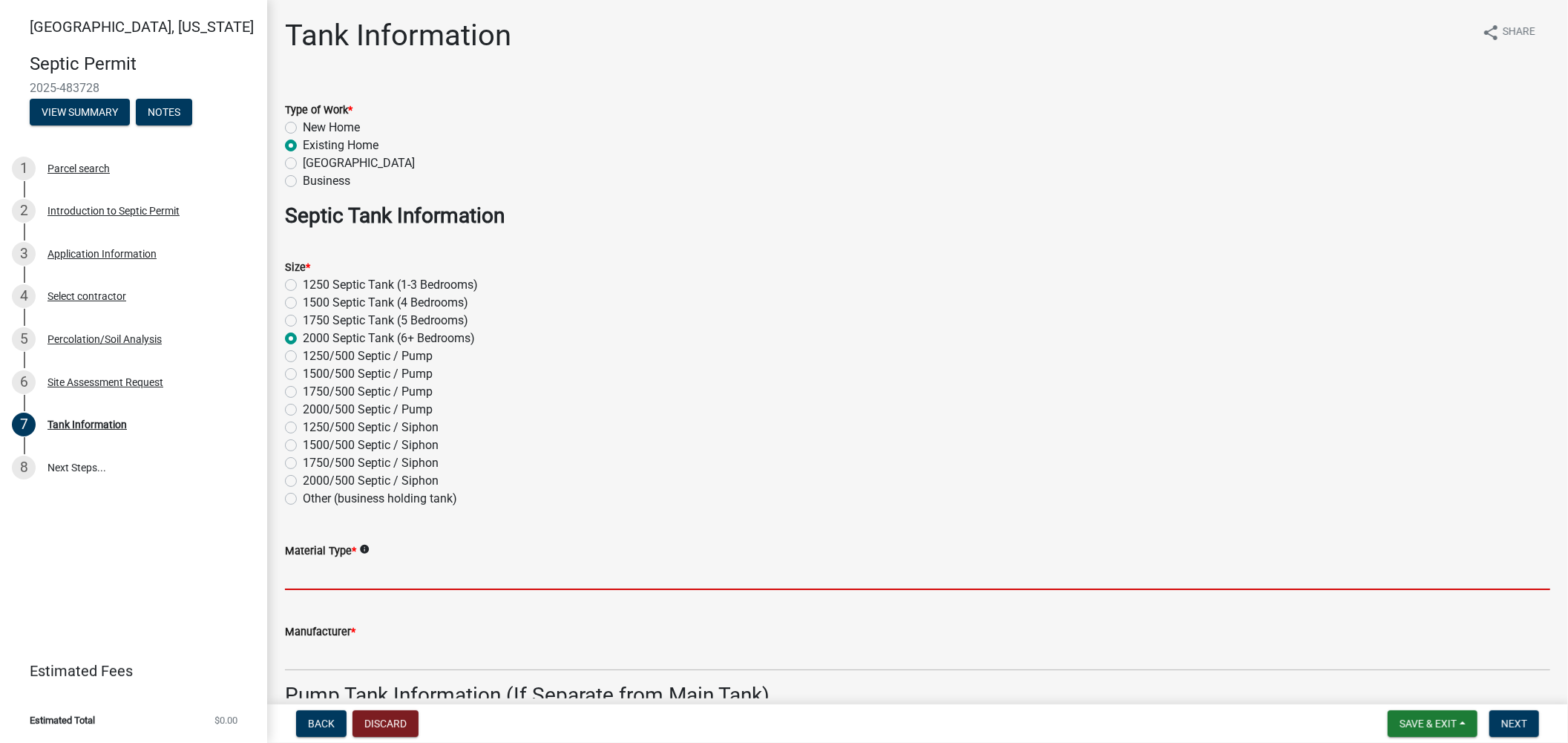
click at [673, 570] on input "Material Type *" at bounding box center [917, 574] width 1265 height 30
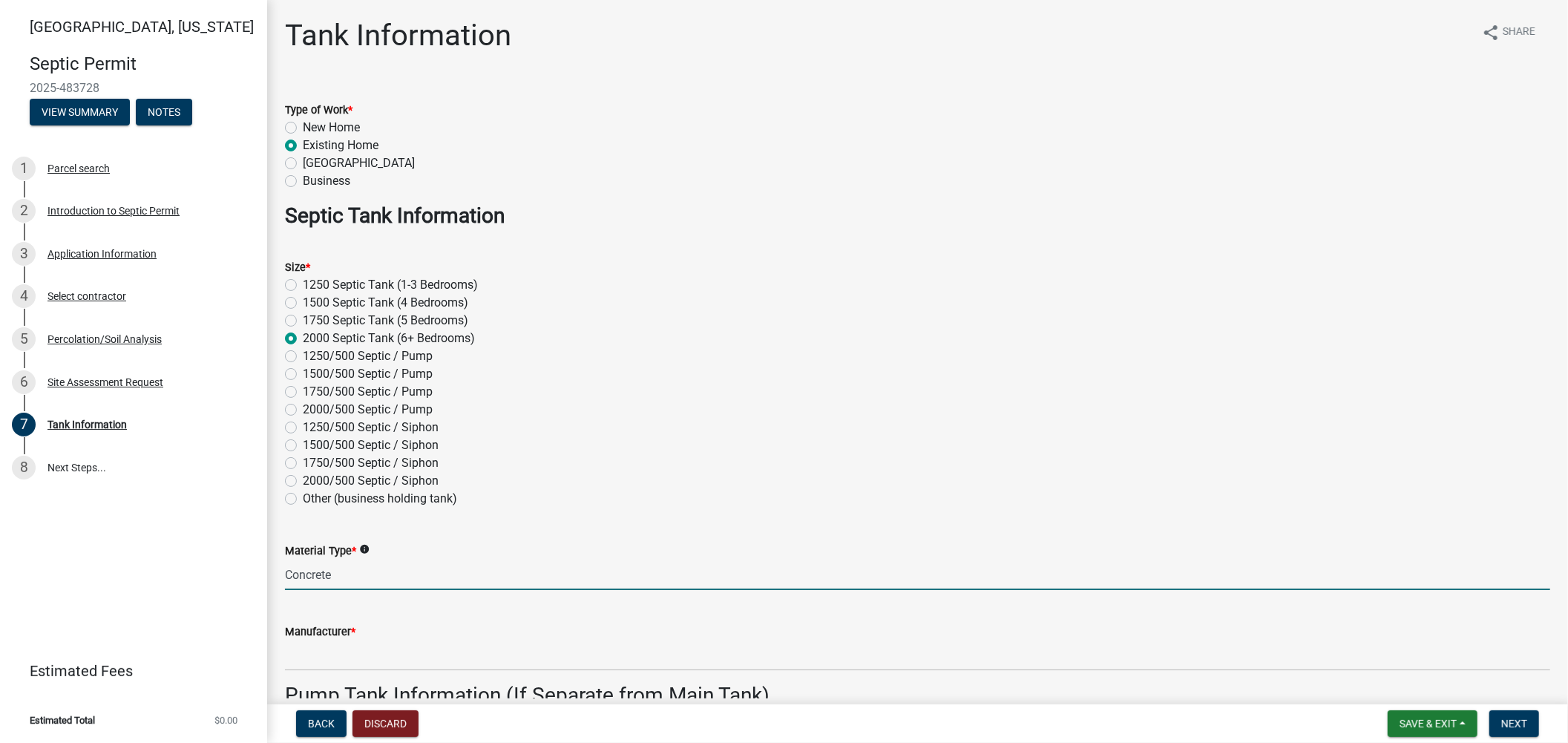
type input "Concrete"
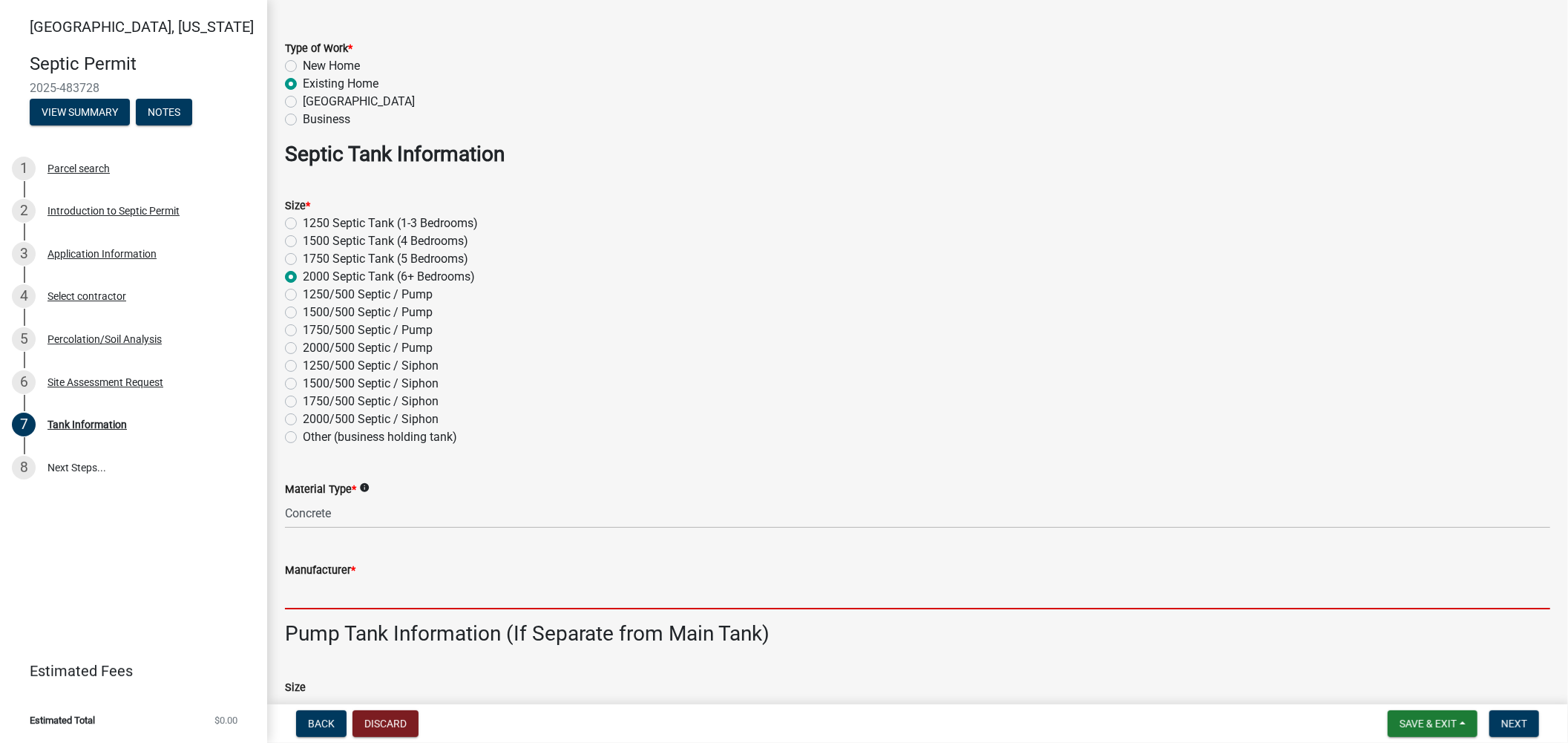
scroll to position [247, 0]
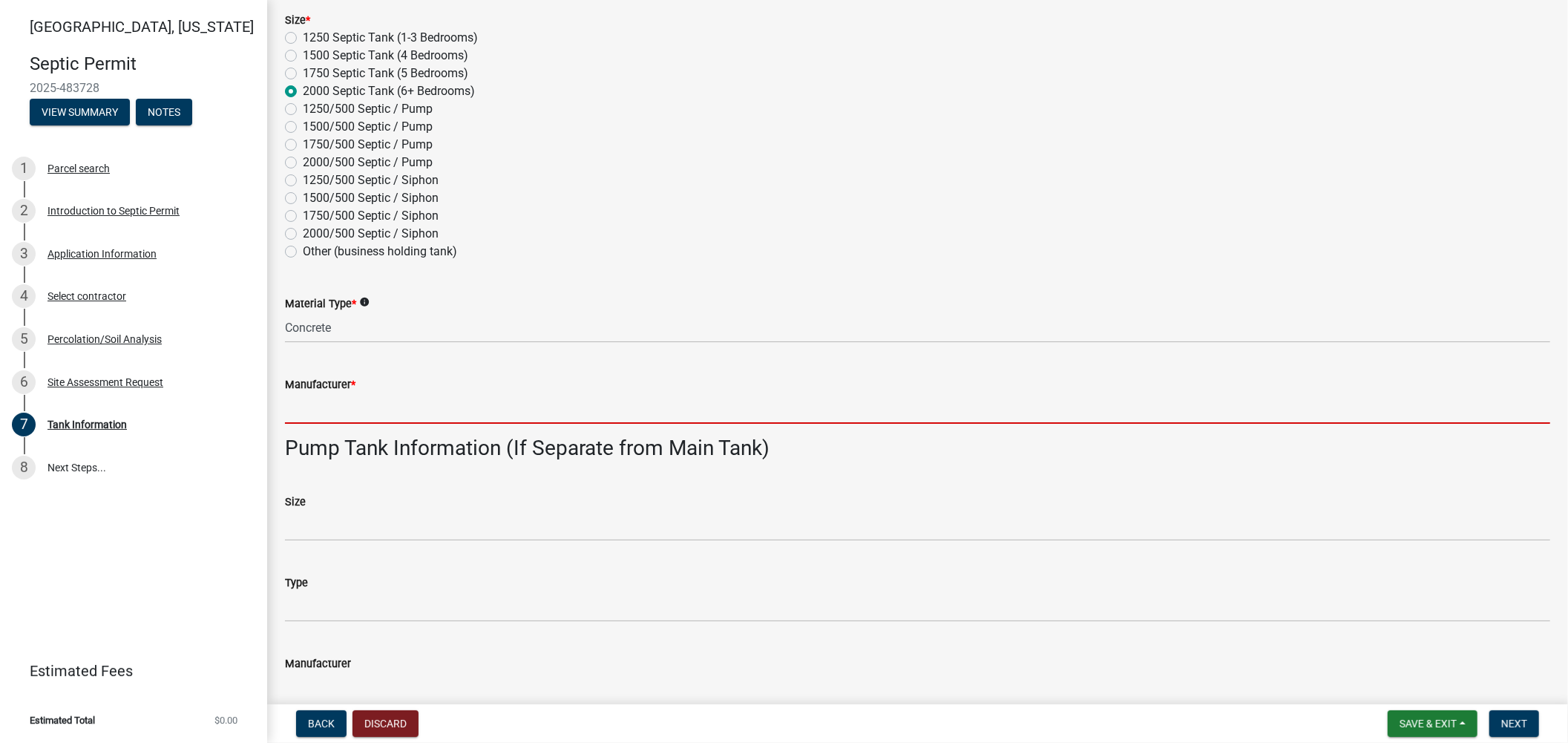
click at [398, 407] on input "Manufacturer *" at bounding box center [917, 408] width 1265 height 30
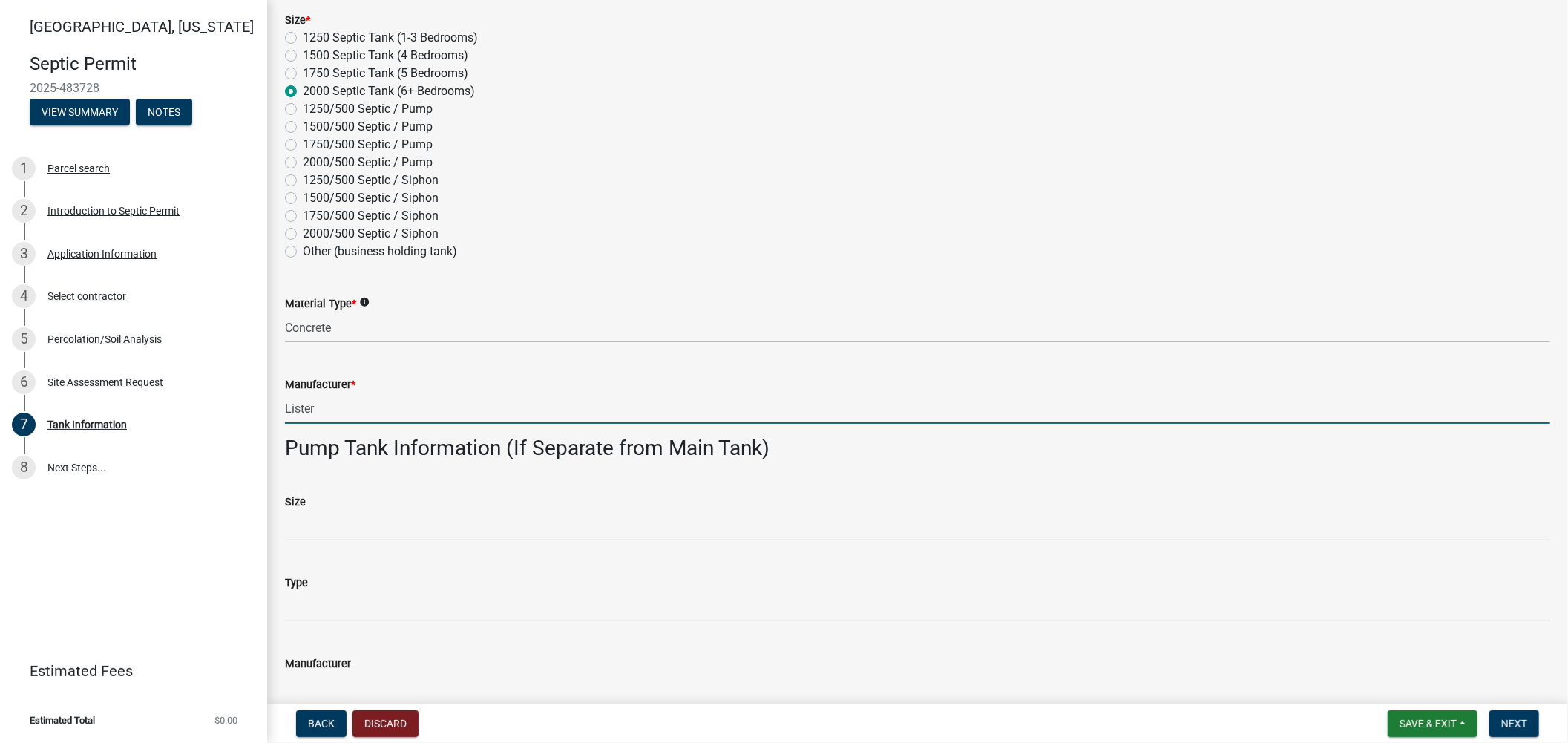
type input "Lister"
drag, startPoint x: 398, startPoint y: 413, endPoint x: 397, endPoint y: 420, distance: 7.1
click at [398, 412] on input "Lister" at bounding box center [917, 408] width 1265 height 30
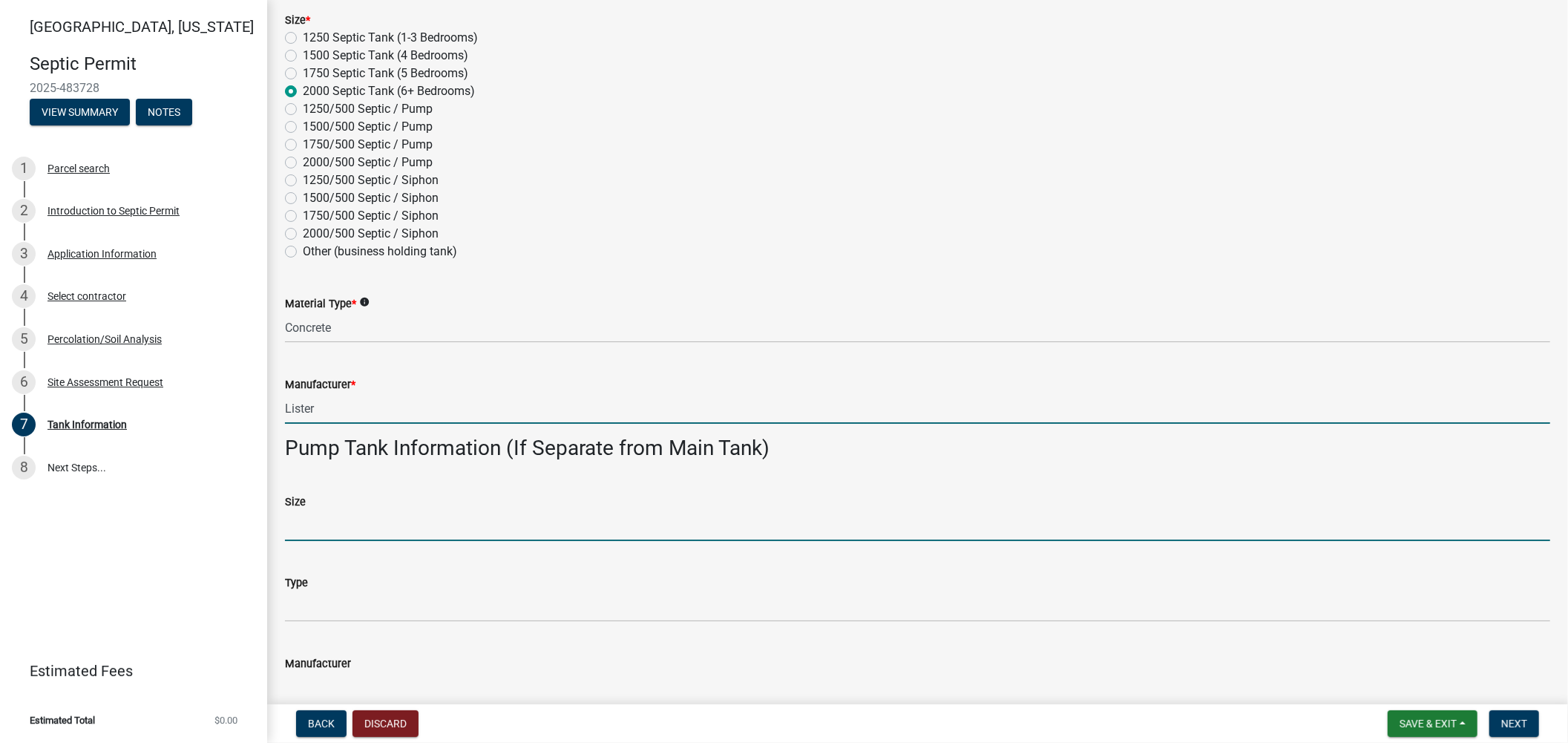
click at [377, 536] on input "Size" at bounding box center [917, 525] width 1265 height 30
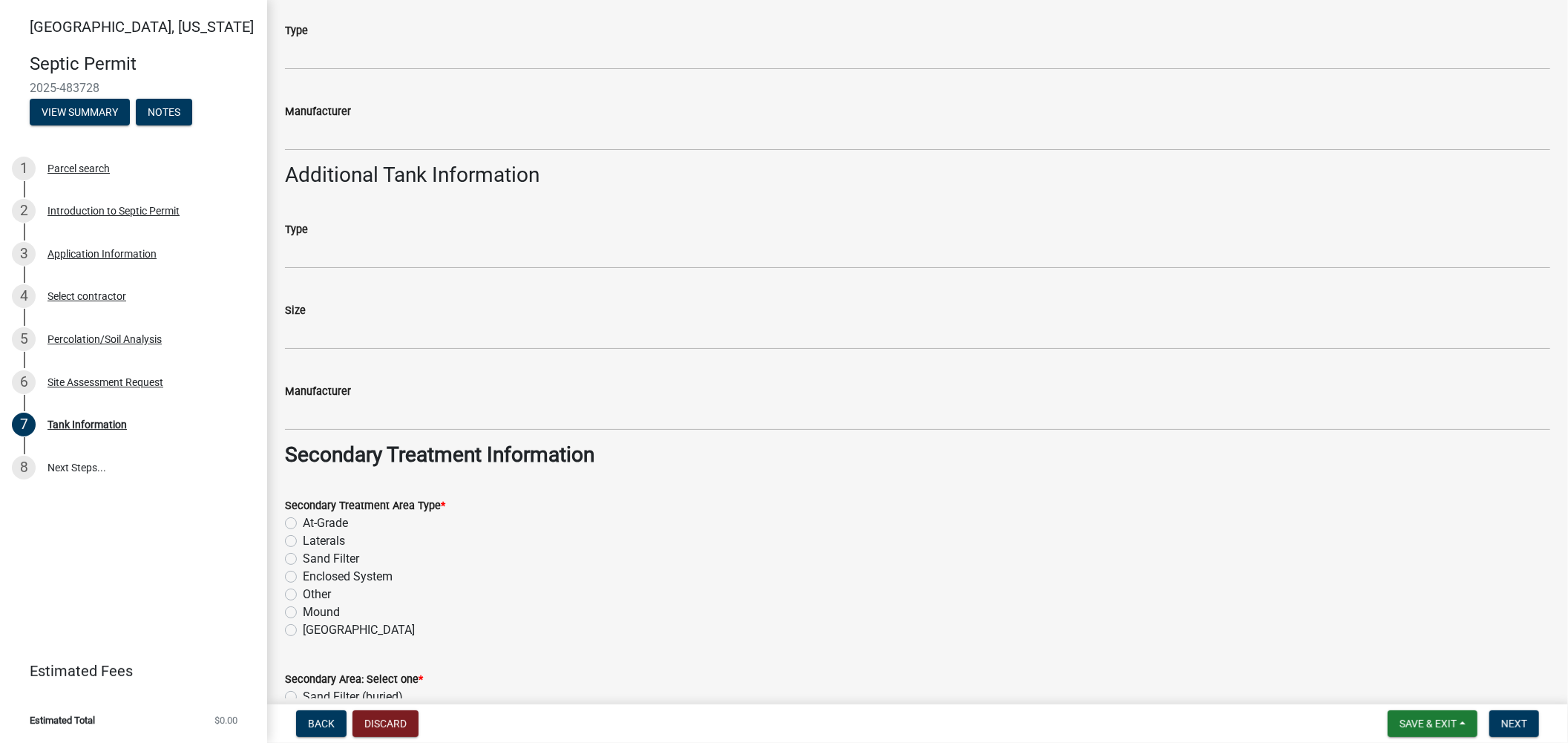
scroll to position [825, 0]
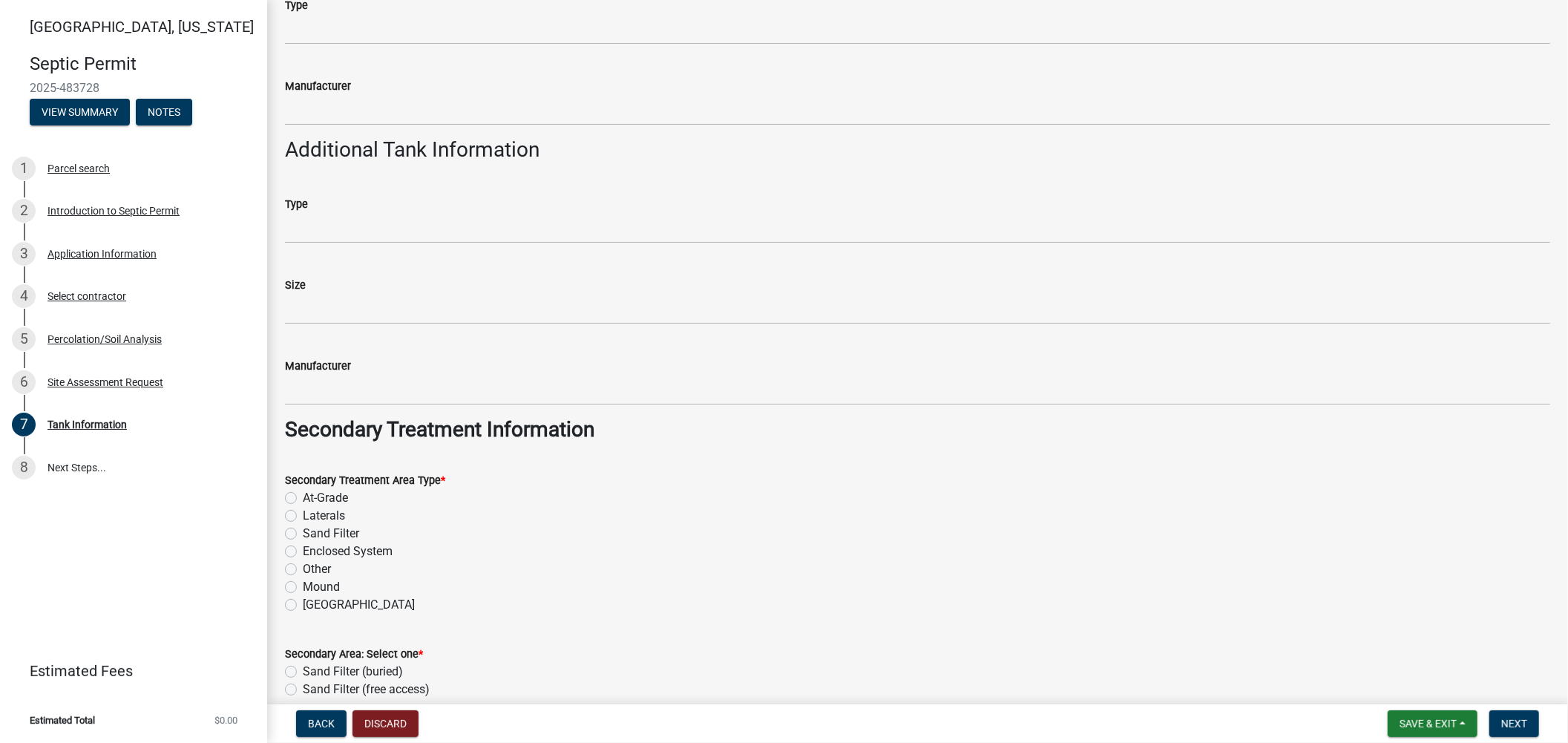
click at [302, 533] on label "Sand Filter" at bounding box center [331, 534] width 57 height 18
click at [302, 533] on input "Sand Filter" at bounding box center [307, 530] width 10 height 10
radio input "true"
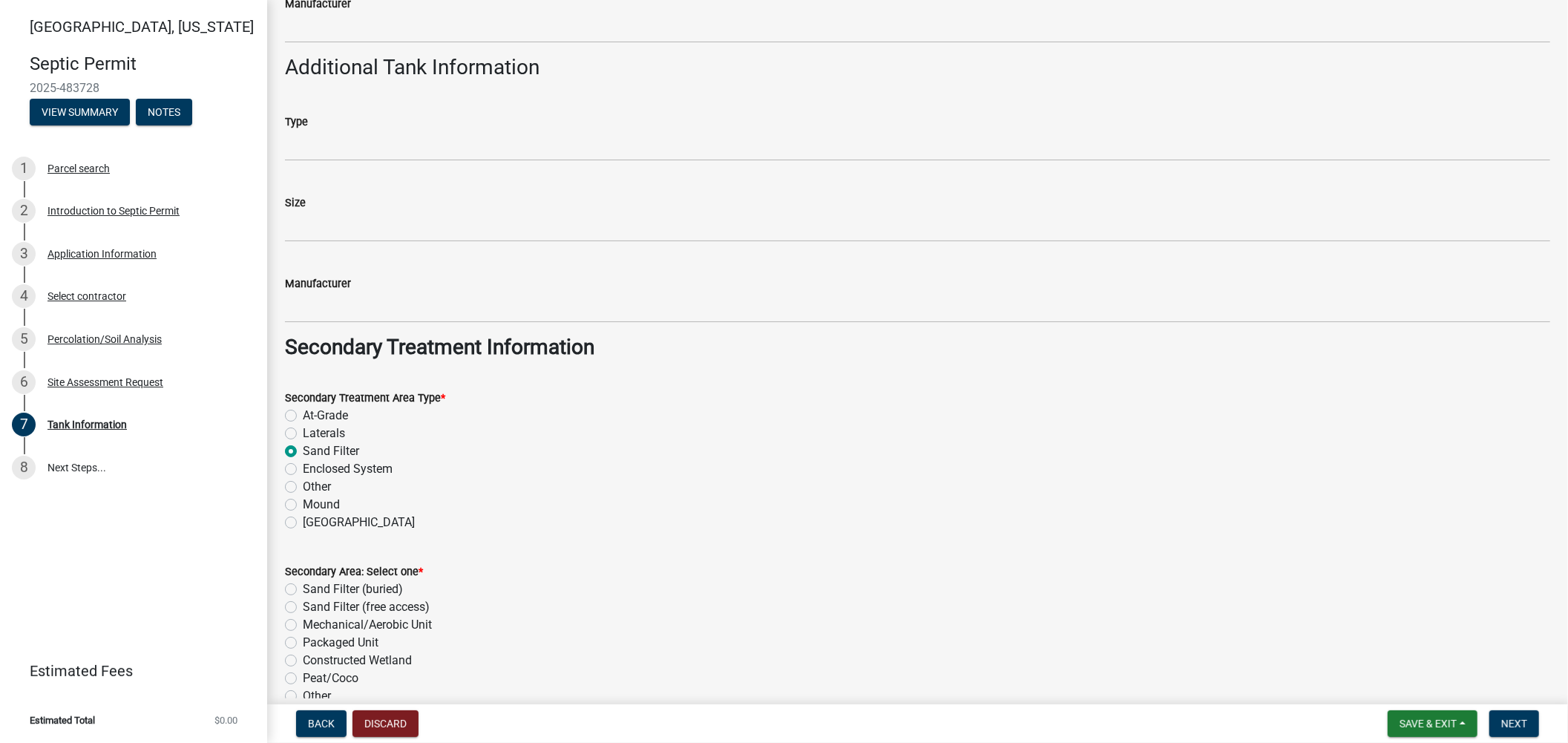
click at [302, 591] on label "Sand Filter (buried)" at bounding box center [352, 590] width 101 height 18
click at [302, 590] on input "Sand Filter (buried)" at bounding box center [307, 586] width 10 height 10
radio input "true"
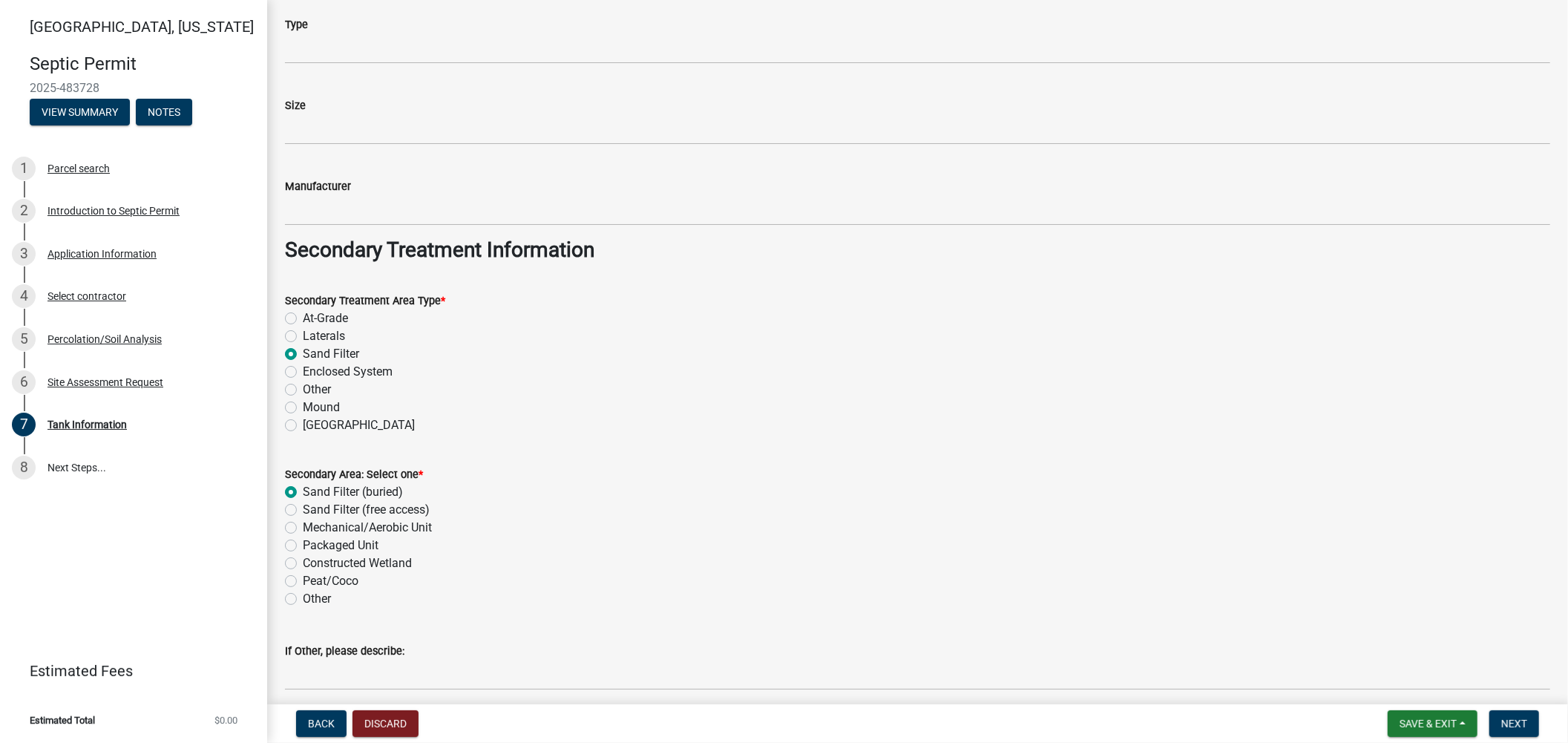
scroll to position [1066, 0]
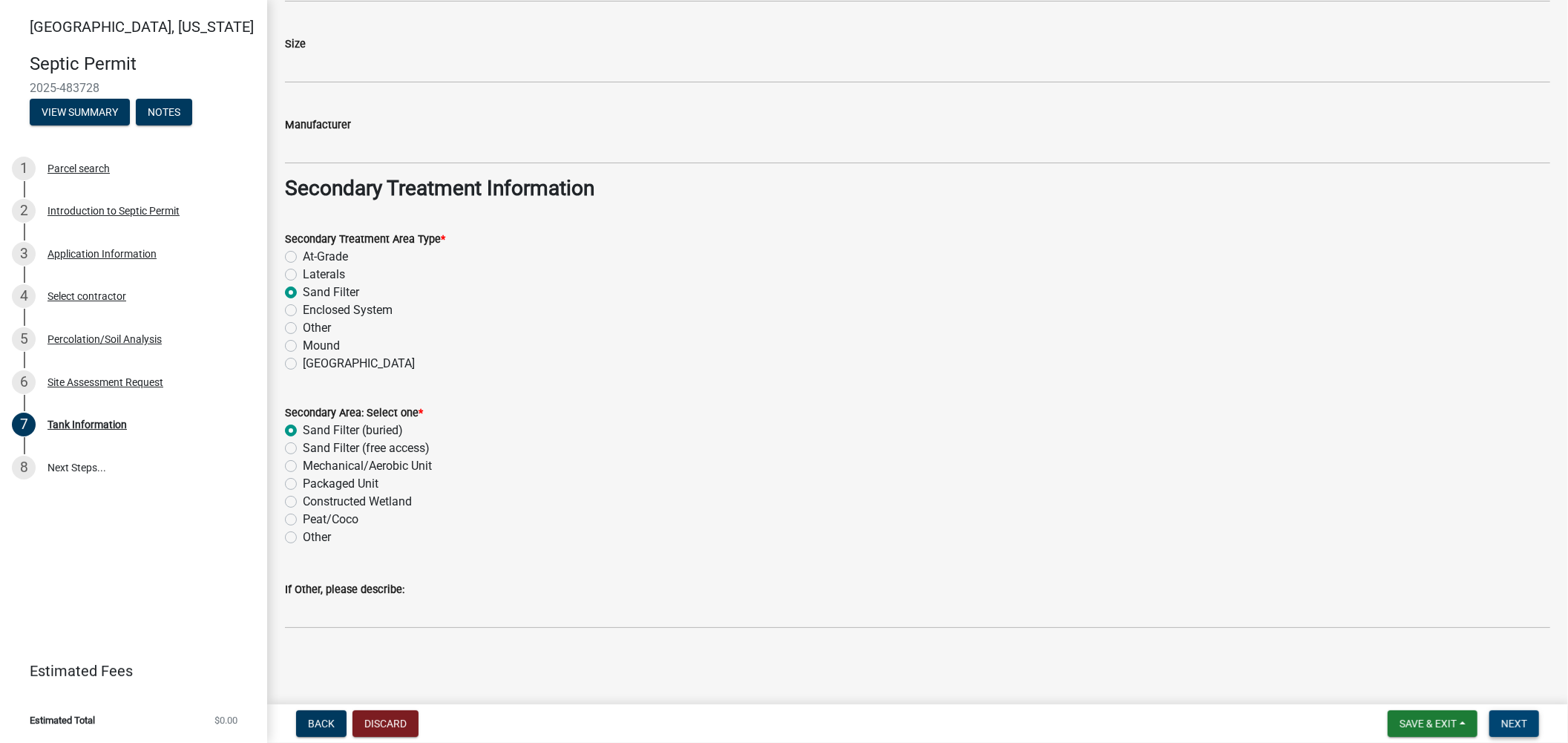
click at [1529, 725] on button "Next" at bounding box center [1513, 723] width 50 height 26
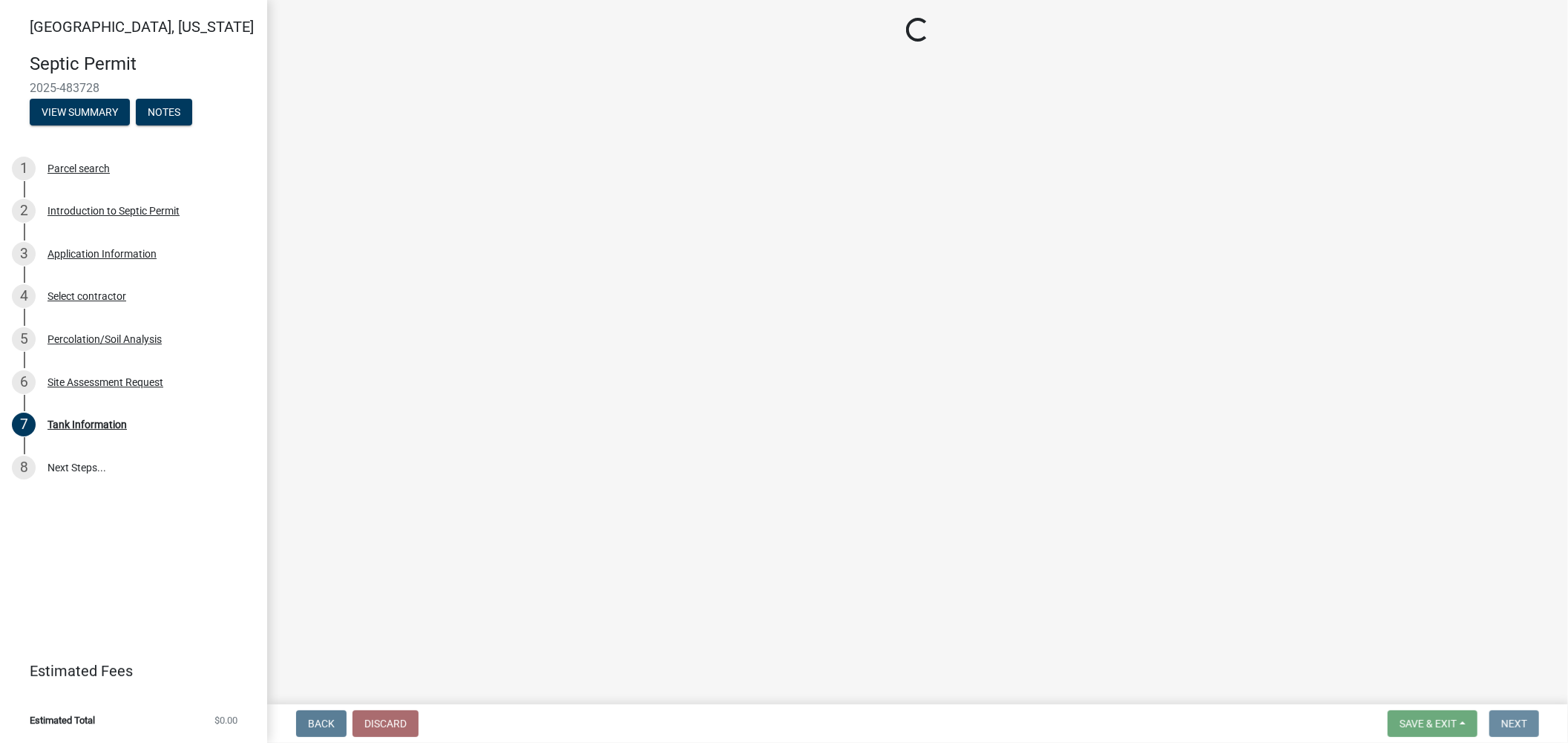
scroll to position [0, 0]
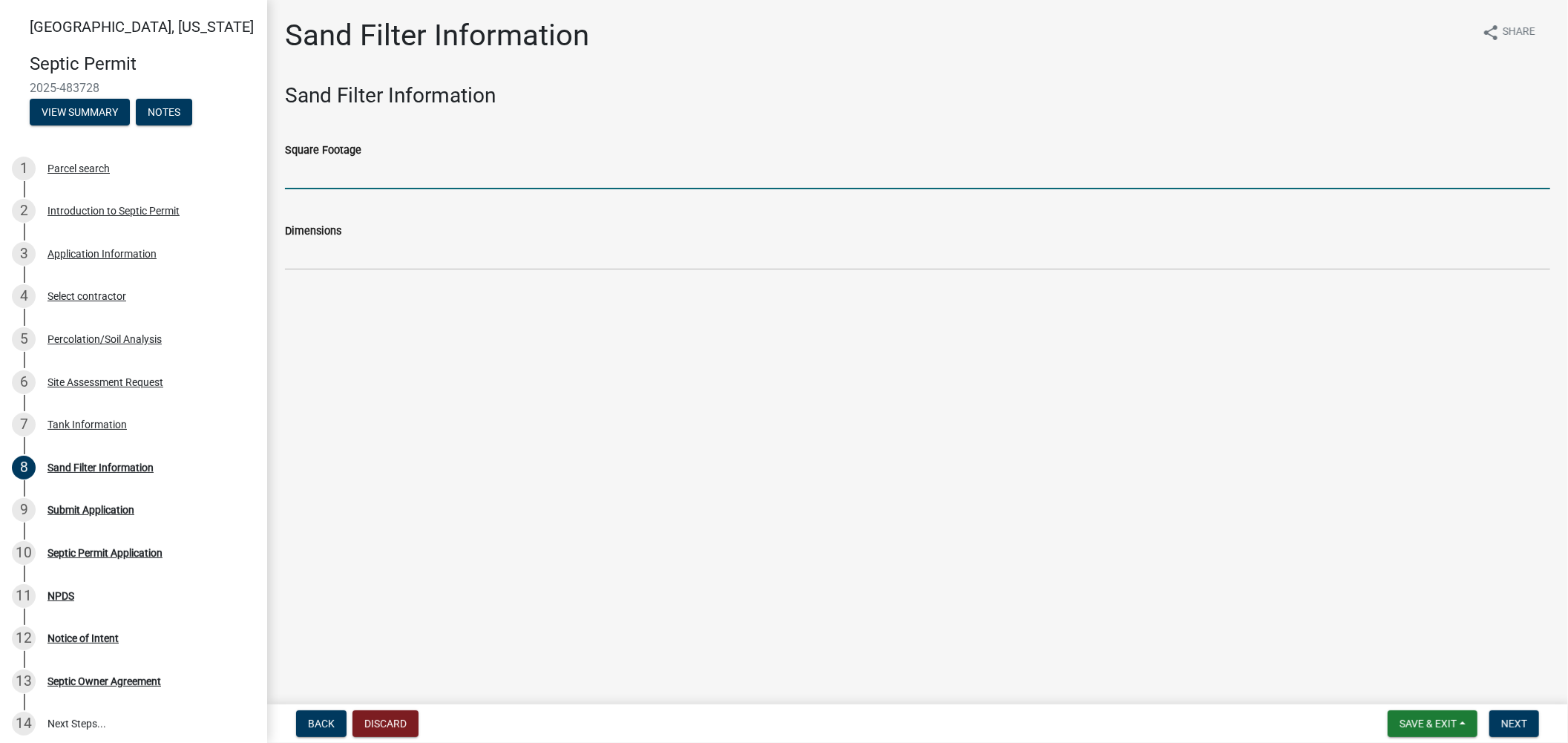
click at [379, 179] on input "Square Footage" at bounding box center [917, 174] width 1265 height 30
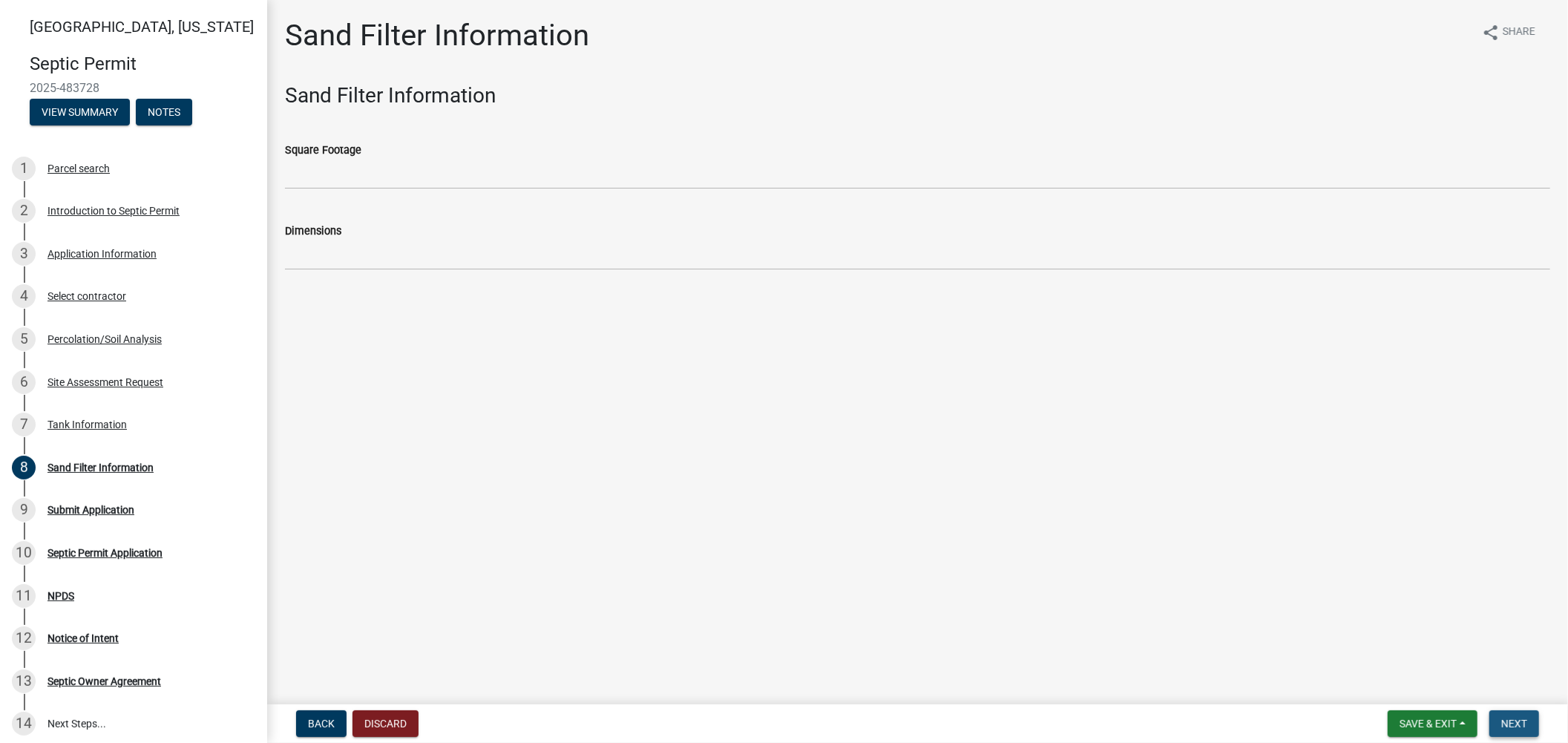
click at [1504, 728] on span "Next" at bounding box center [1513, 723] width 26 height 12
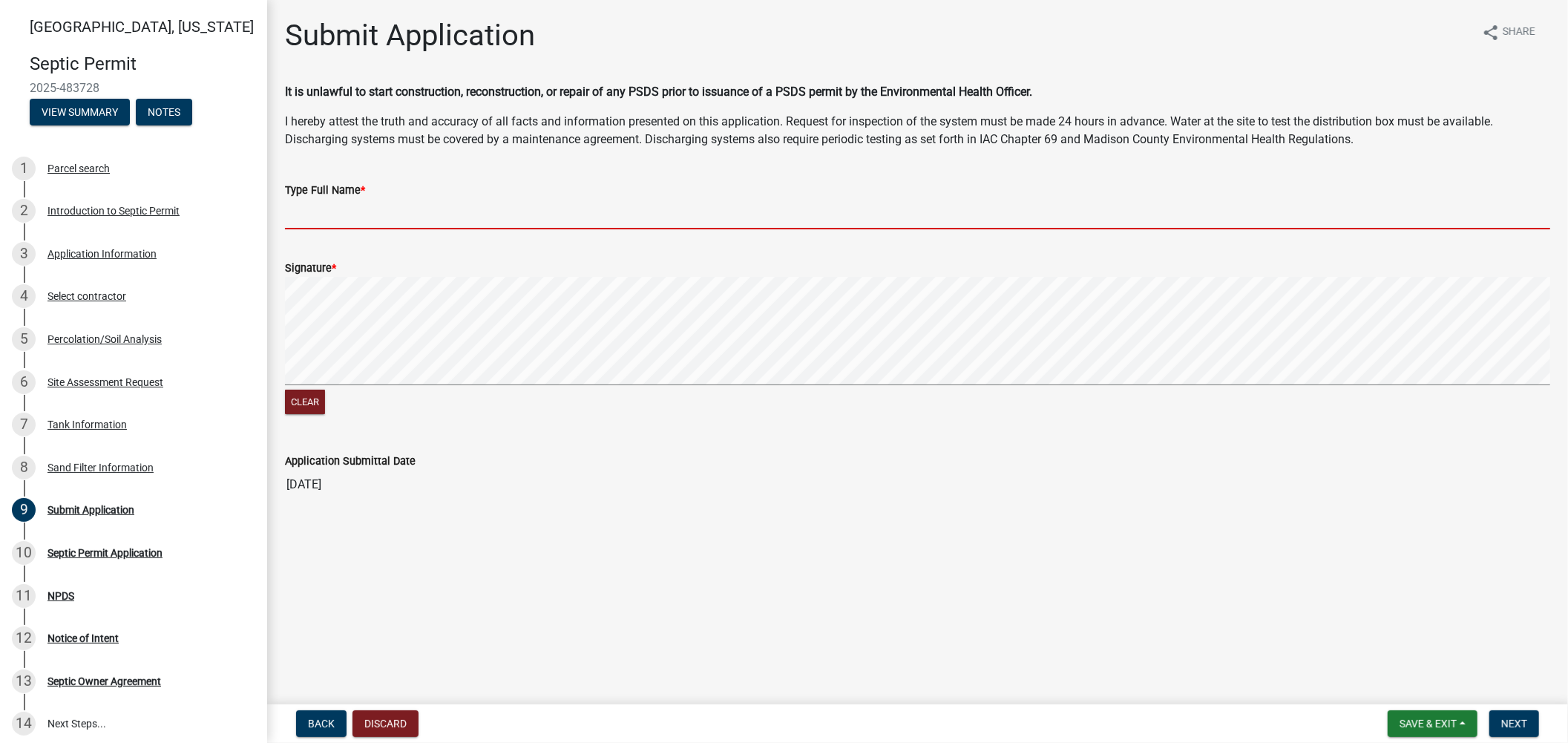
click at [354, 204] on input "Type Full Name *" at bounding box center [917, 214] width 1265 height 30
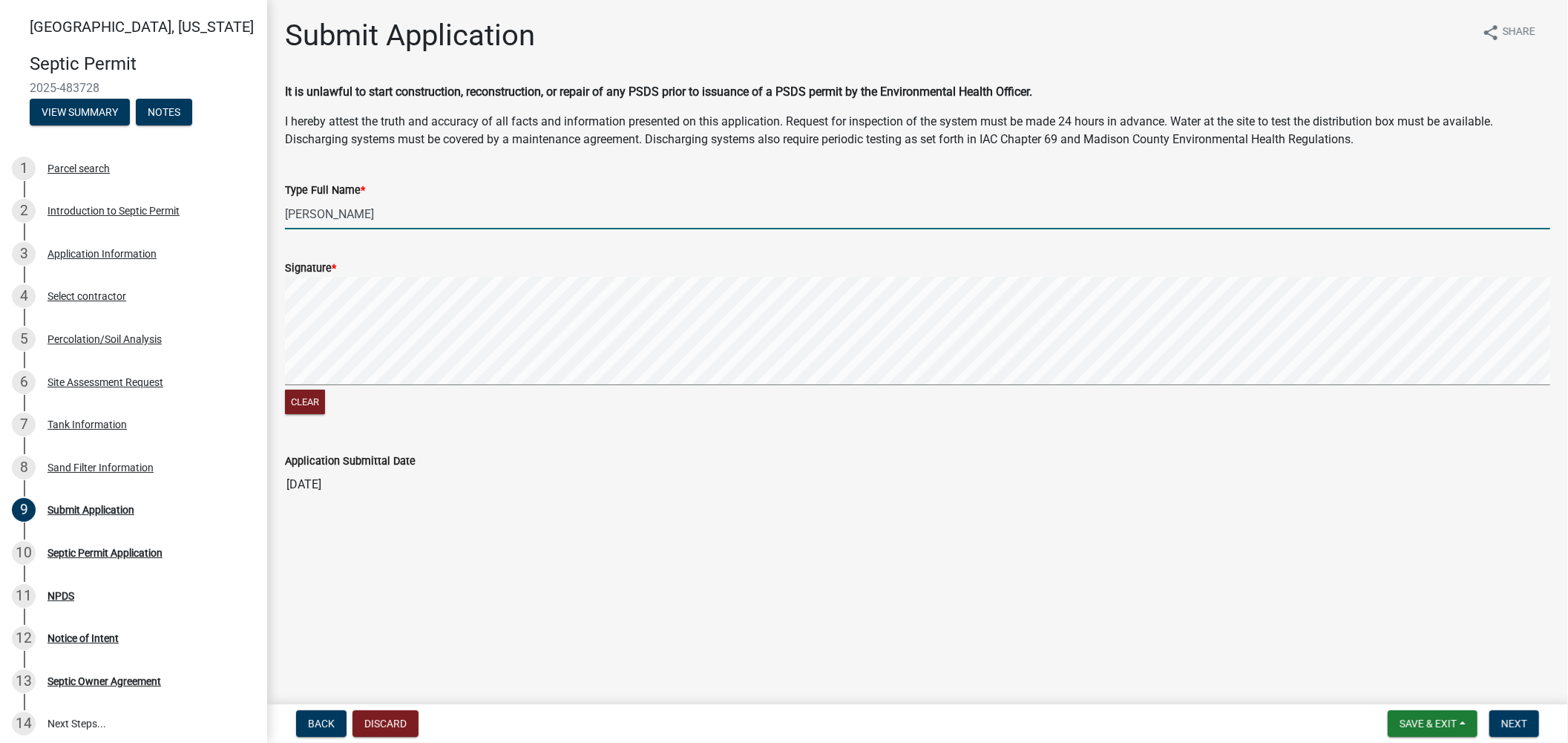
type input "Ryan Shabino"
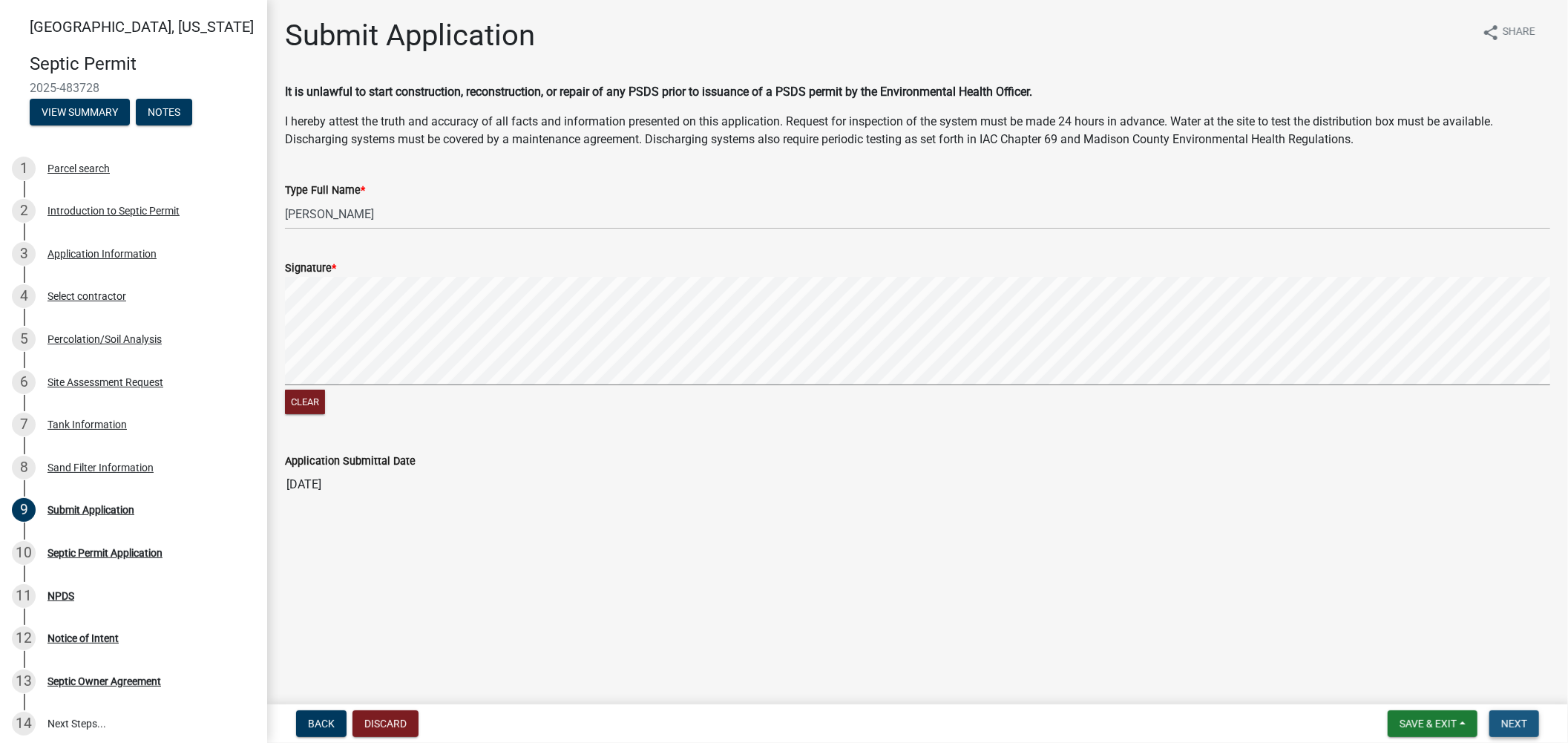
click at [1514, 718] on span "Next" at bounding box center [1513, 723] width 26 height 12
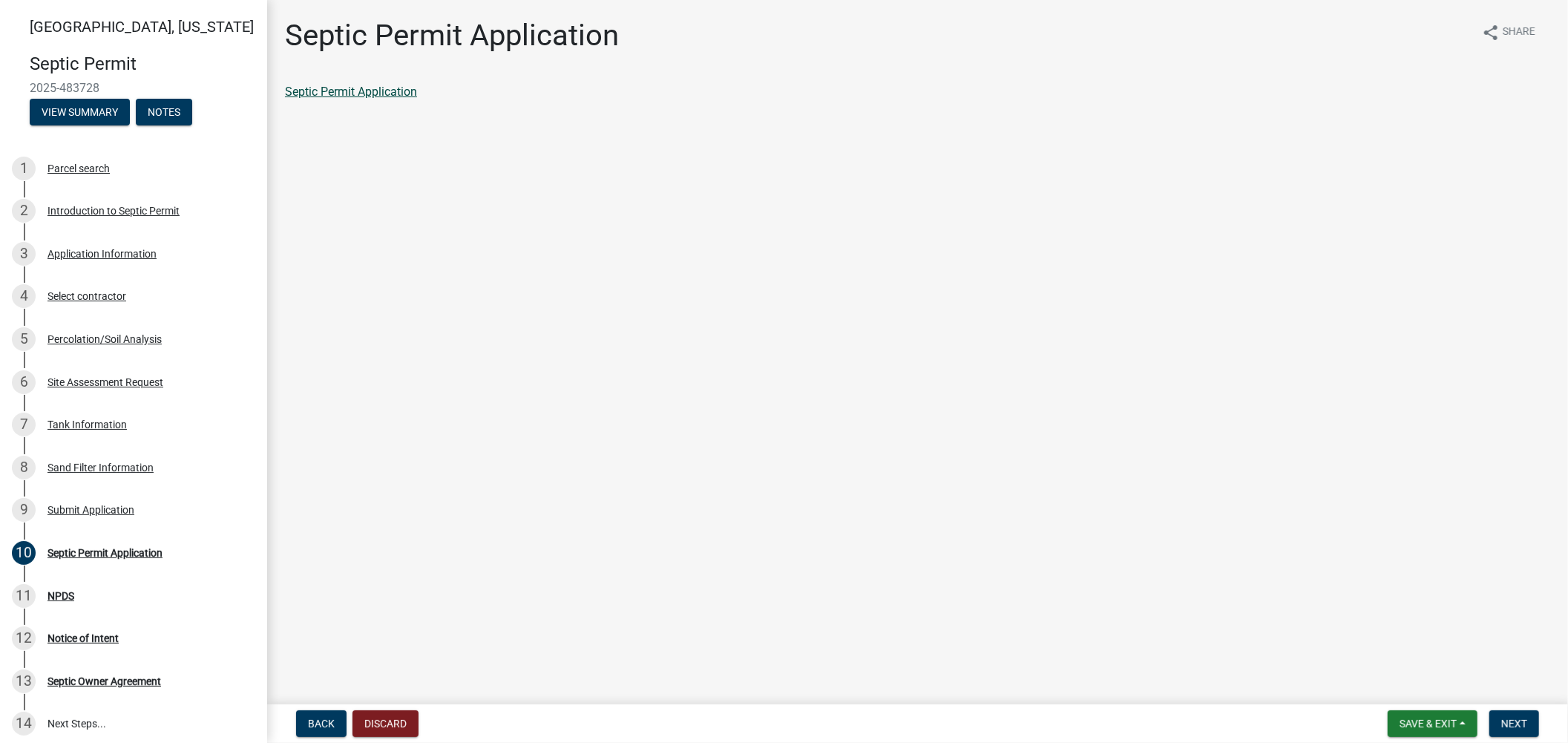
click at [362, 88] on link "Septic Permit Application" at bounding box center [350, 92] width 132 height 14
click at [1530, 722] on button "Next" at bounding box center [1513, 723] width 50 height 26
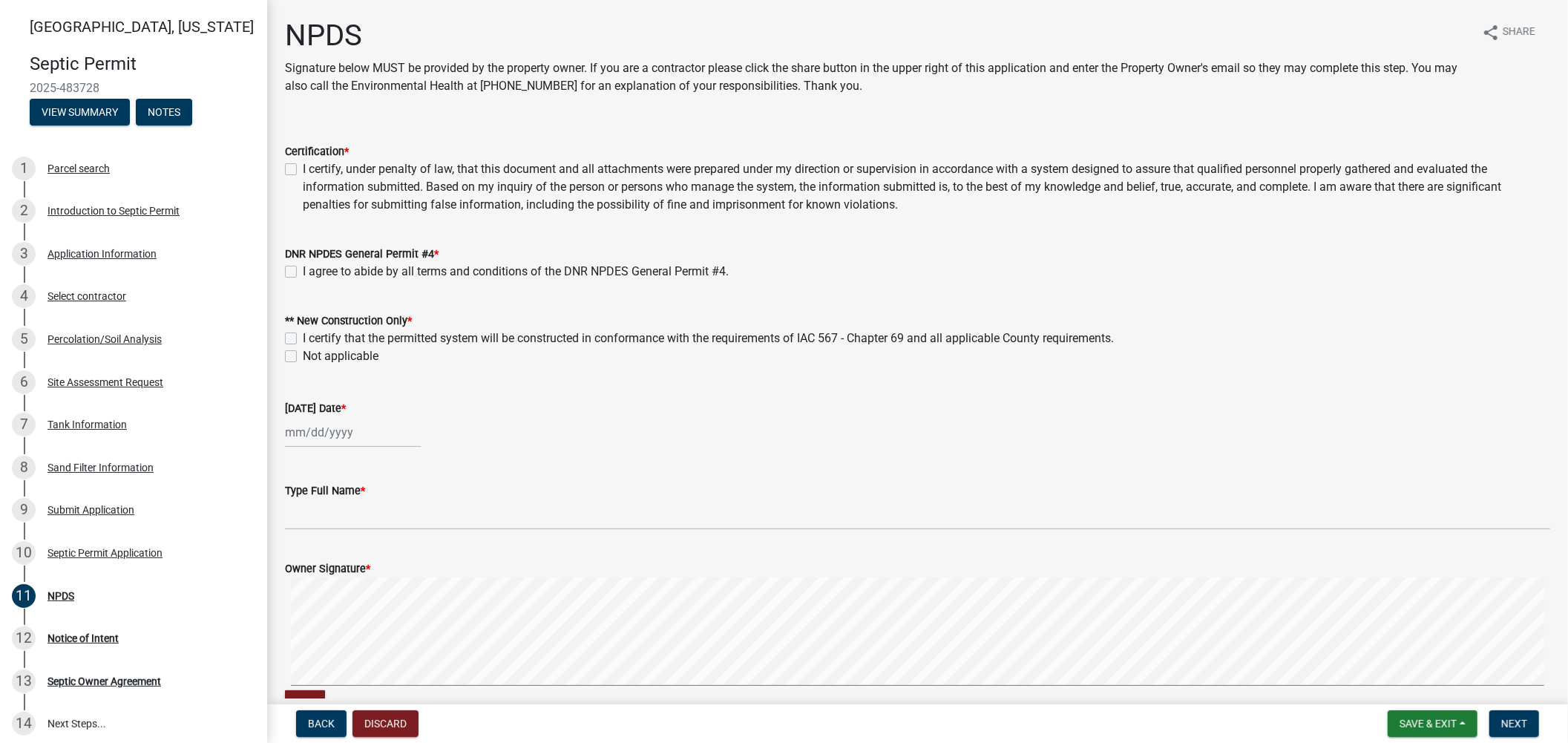
click at [302, 169] on label "I certify, under penalty of law, that this document and all attachments were pr…" at bounding box center [926, 186] width 1247 height 54
click at [302, 169] on input "I certify, under penalty of law, that this document and all attachments were pr…" at bounding box center [307, 165] width 10 height 10
checkbox input "true"
click at [302, 271] on label "I agree to abide by all terms and conditions of the DNR NPDES General Permit #4." at bounding box center [515, 271] width 425 height 18
click at [302, 271] on input "I agree to abide by all terms and conditions of the DNR NPDES General Permit #4." at bounding box center [307, 268] width 10 height 10
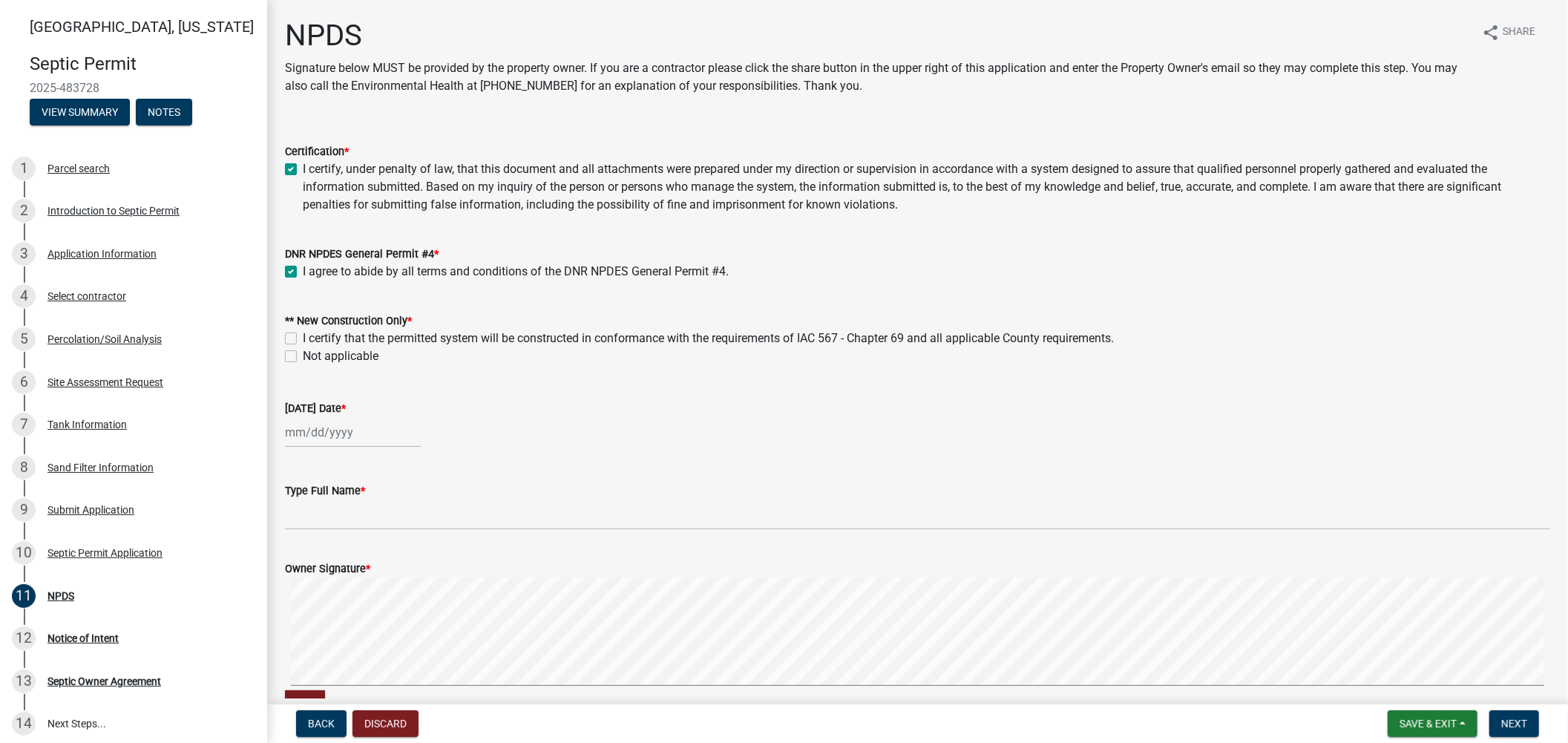
checkbox input "true"
click at [302, 337] on label "I certify that the permitted system will be constructed in conformance with the…" at bounding box center [707, 339] width 811 height 18
click at [302, 337] on input "I certify that the permitted system will be constructed in conformance with the…" at bounding box center [307, 335] width 10 height 10
checkbox input "true"
checkbox input "false"
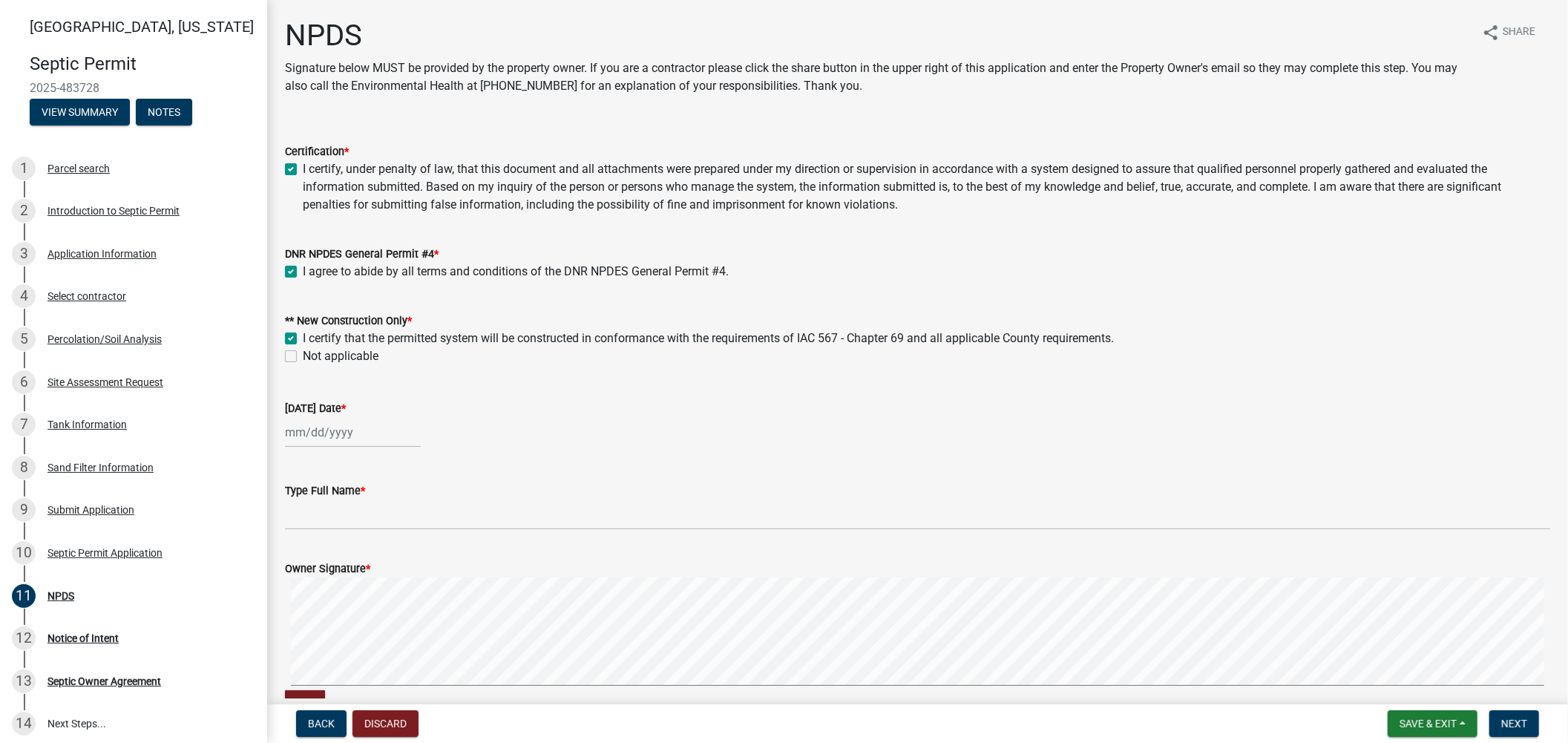
select select "9"
select select "2025"
click at [302, 431] on div "Jan Feb Mar Apr May Jun Jul Aug Sep Oct Nov Dec 1525 1526 1527 1528 1529 1530 1…" at bounding box center [352, 432] width 136 height 30
click at [372, 587] on div "25" at bounding box center [371, 582] width 23 height 23
type input "09/25/2025"
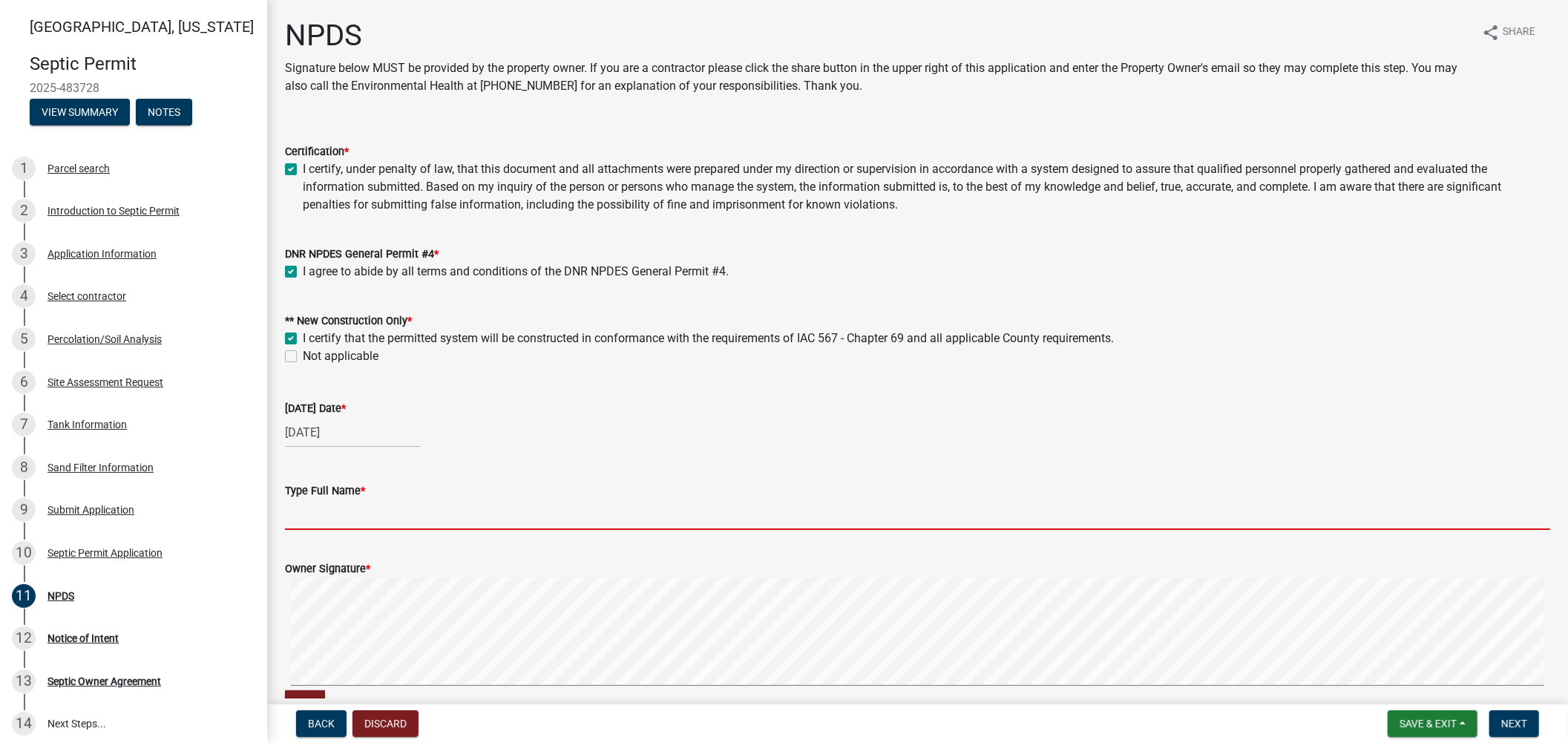
click at [322, 520] on input "Type Full Name *" at bounding box center [917, 515] width 1265 height 30
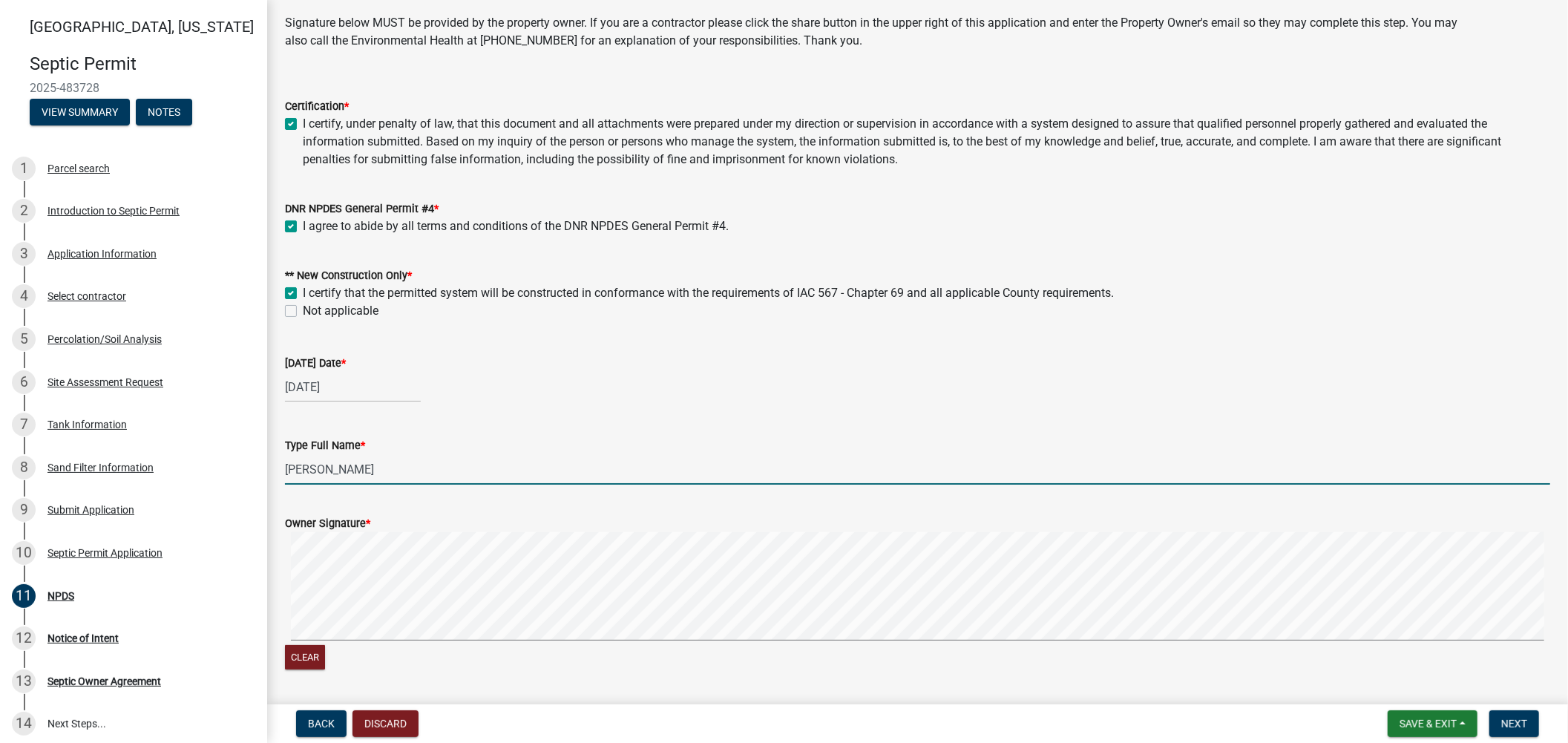
scroll to position [91, 0]
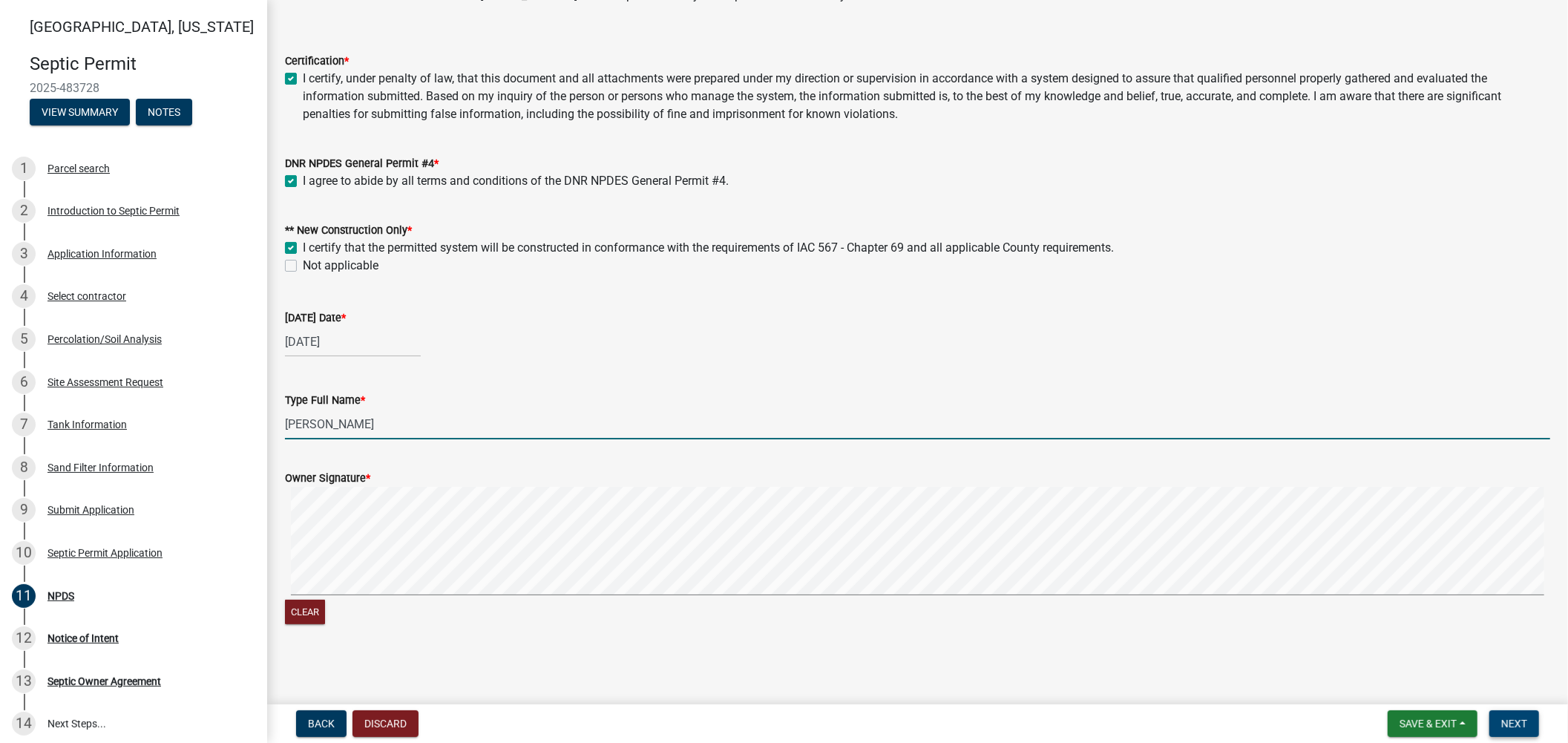
type input "Ryan Shabino"
click at [1517, 723] on span "Next" at bounding box center [1513, 723] width 26 height 12
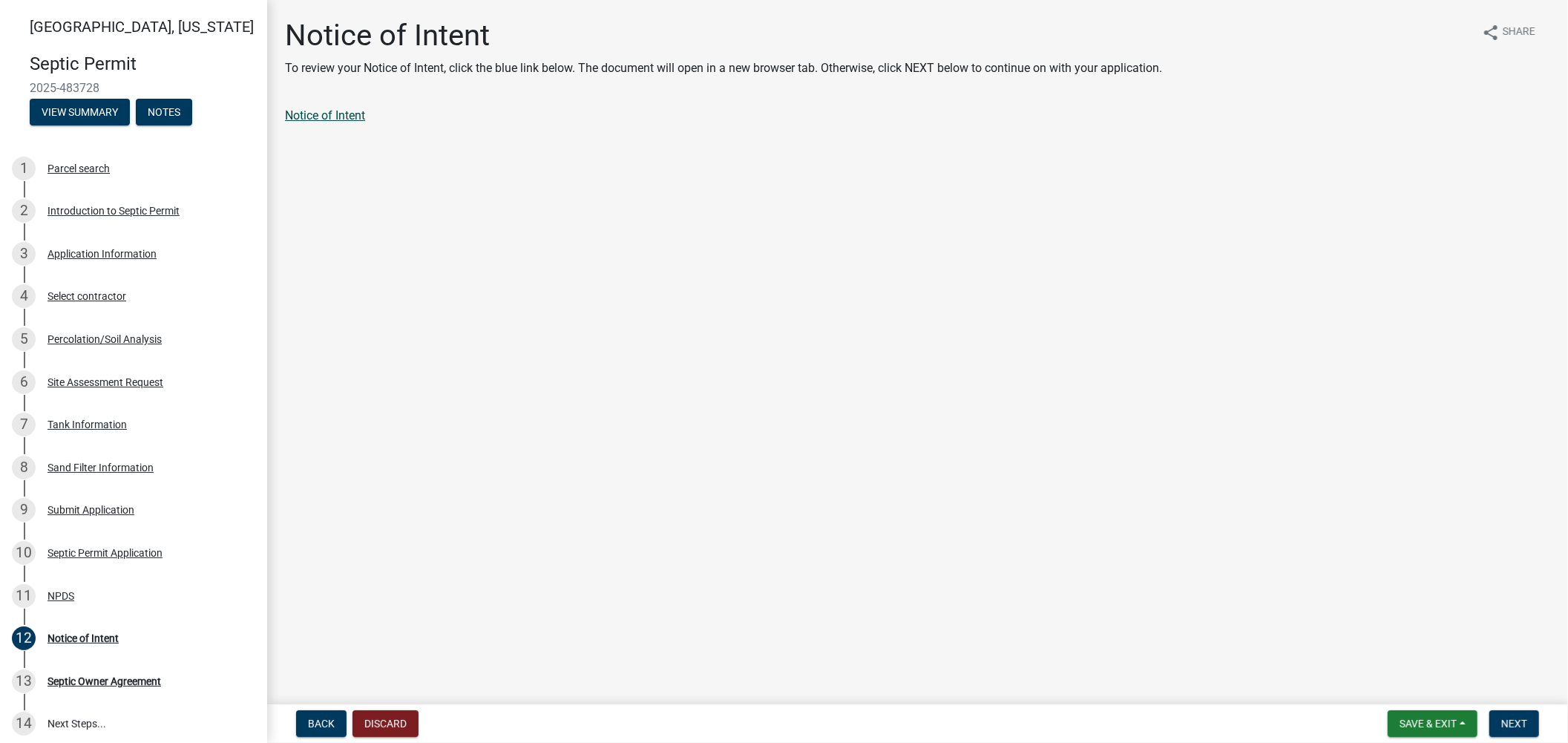
click at [317, 111] on link "Notice of Intent" at bounding box center [325, 115] width 80 height 14
click at [100, 555] on div "Septic Permit Application" at bounding box center [105, 553] width 115 height 11
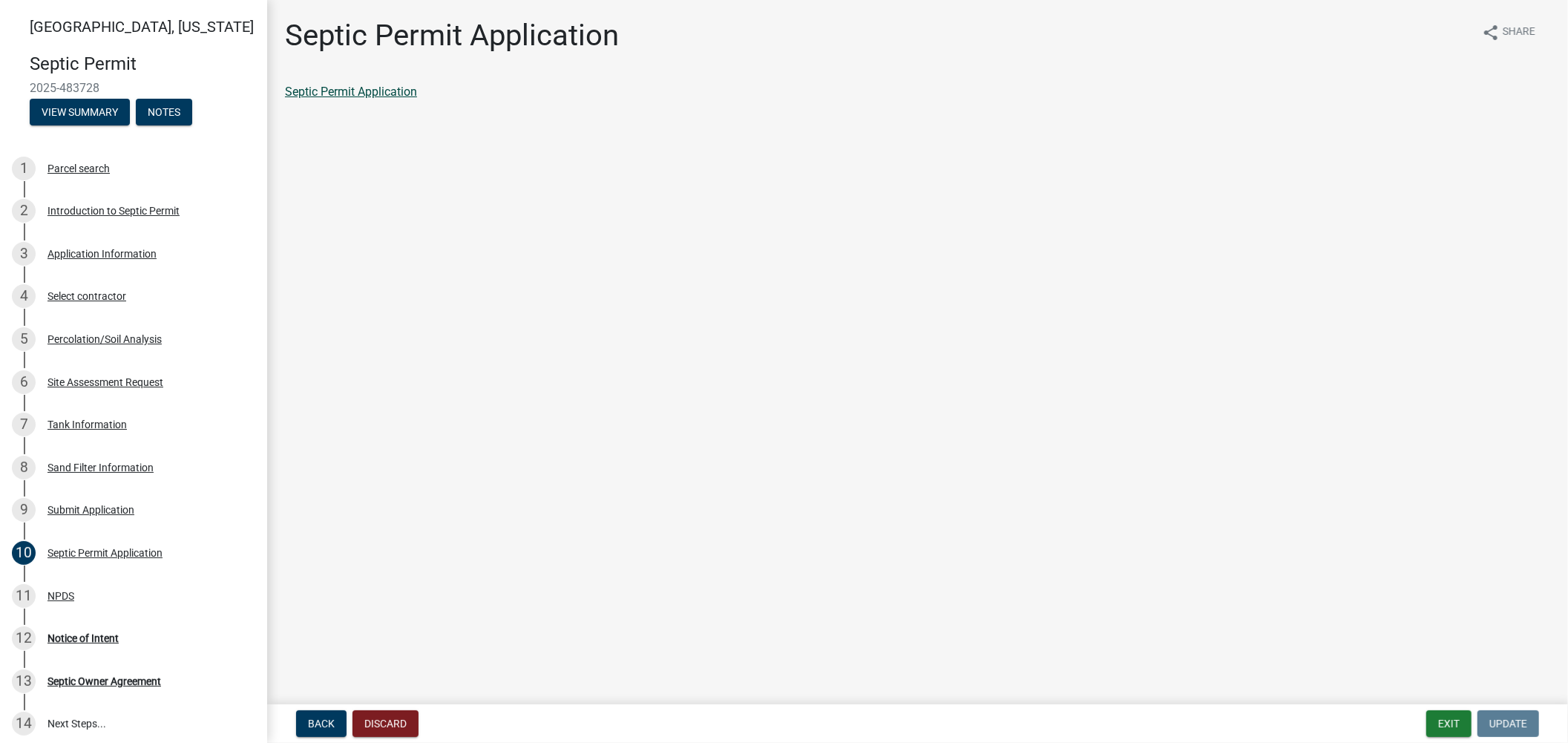
click at [381, 92] on link "Septic Permit Application" at bounding box center [350, 92] width 132 height 14
click at [101, 634] on div "Notice of Intent" at bounding box center [83, 639] width 71 height 11
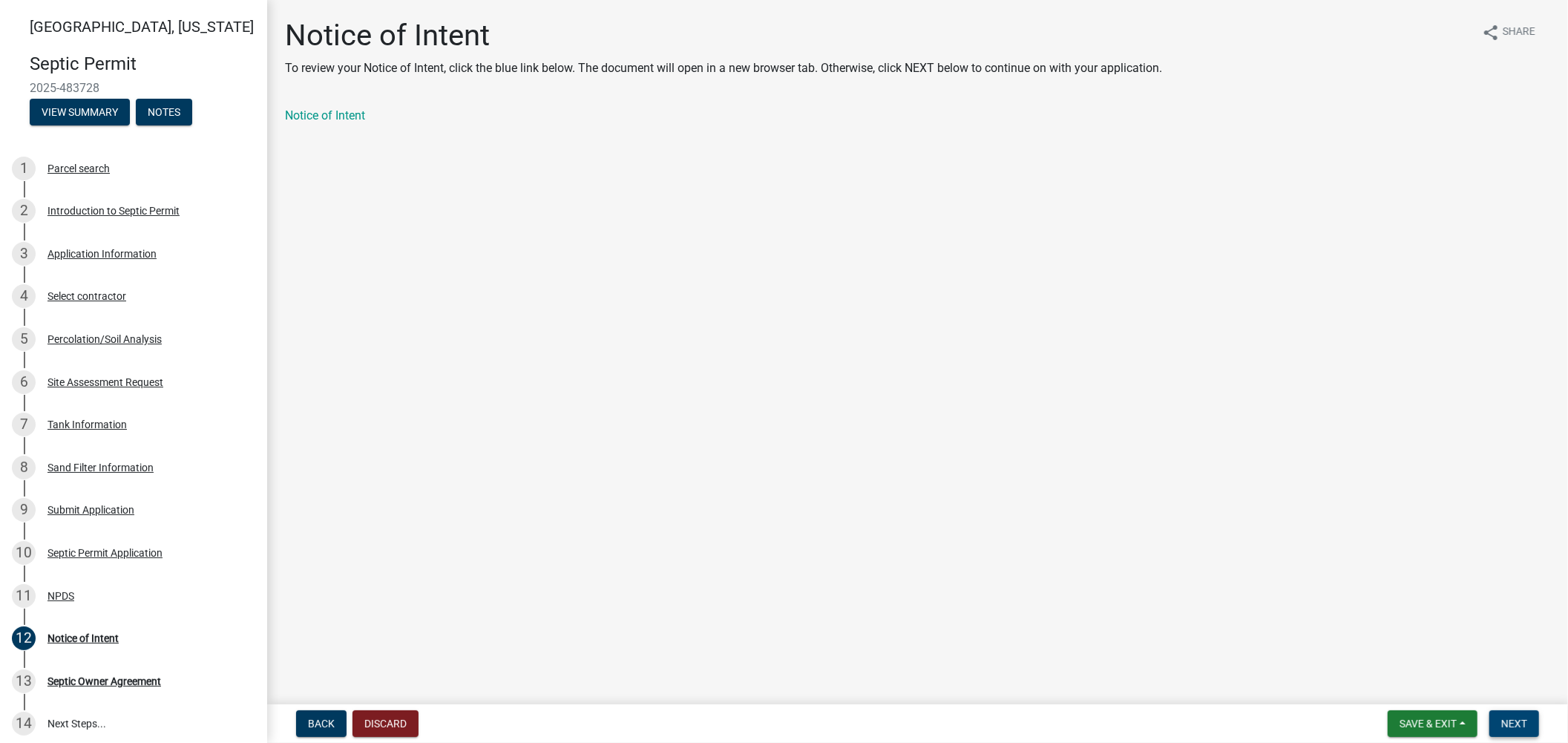
click at [1502, 718] on span "Next" at bounding box center [1513, 723] width 26 height 12
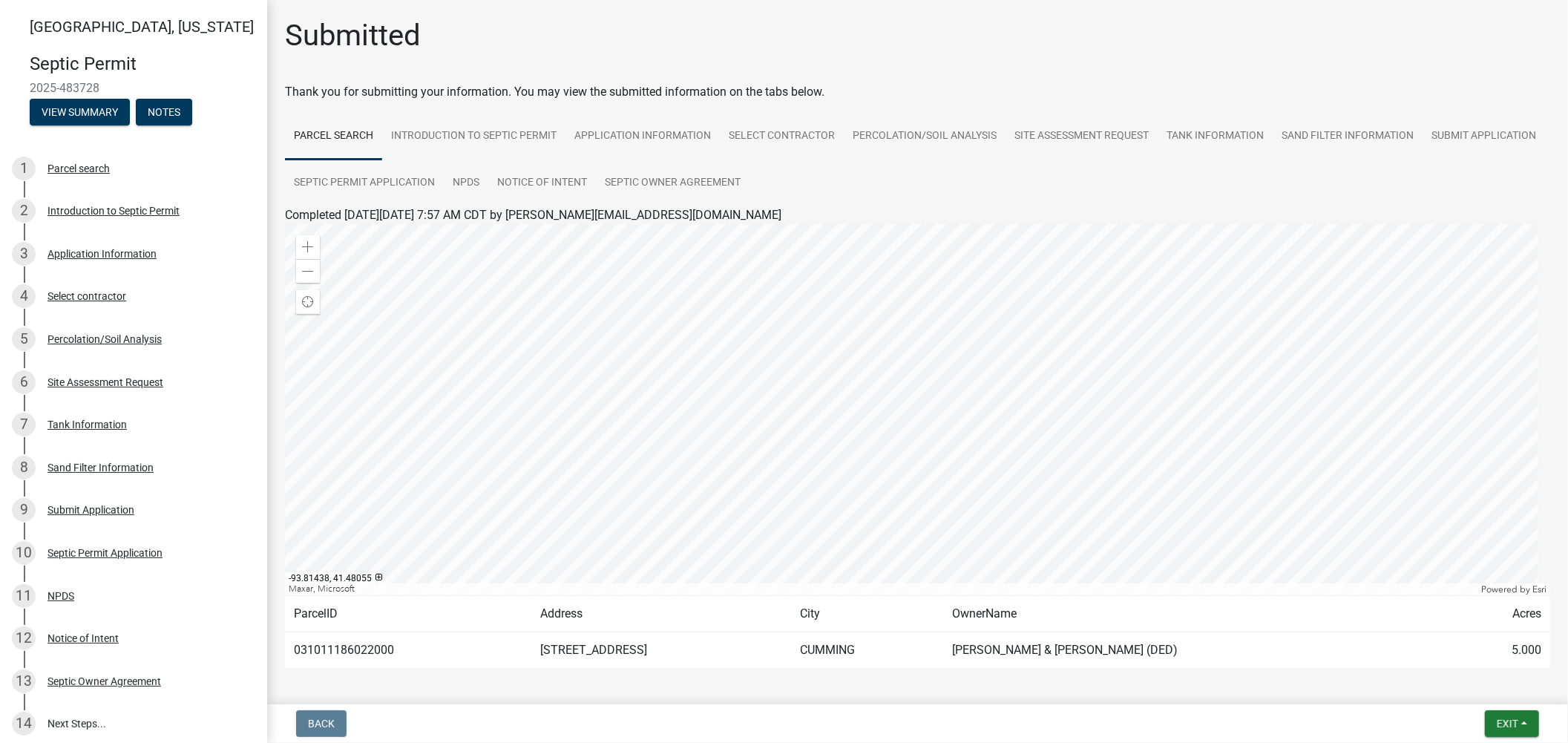
scroll to position [58, 0]
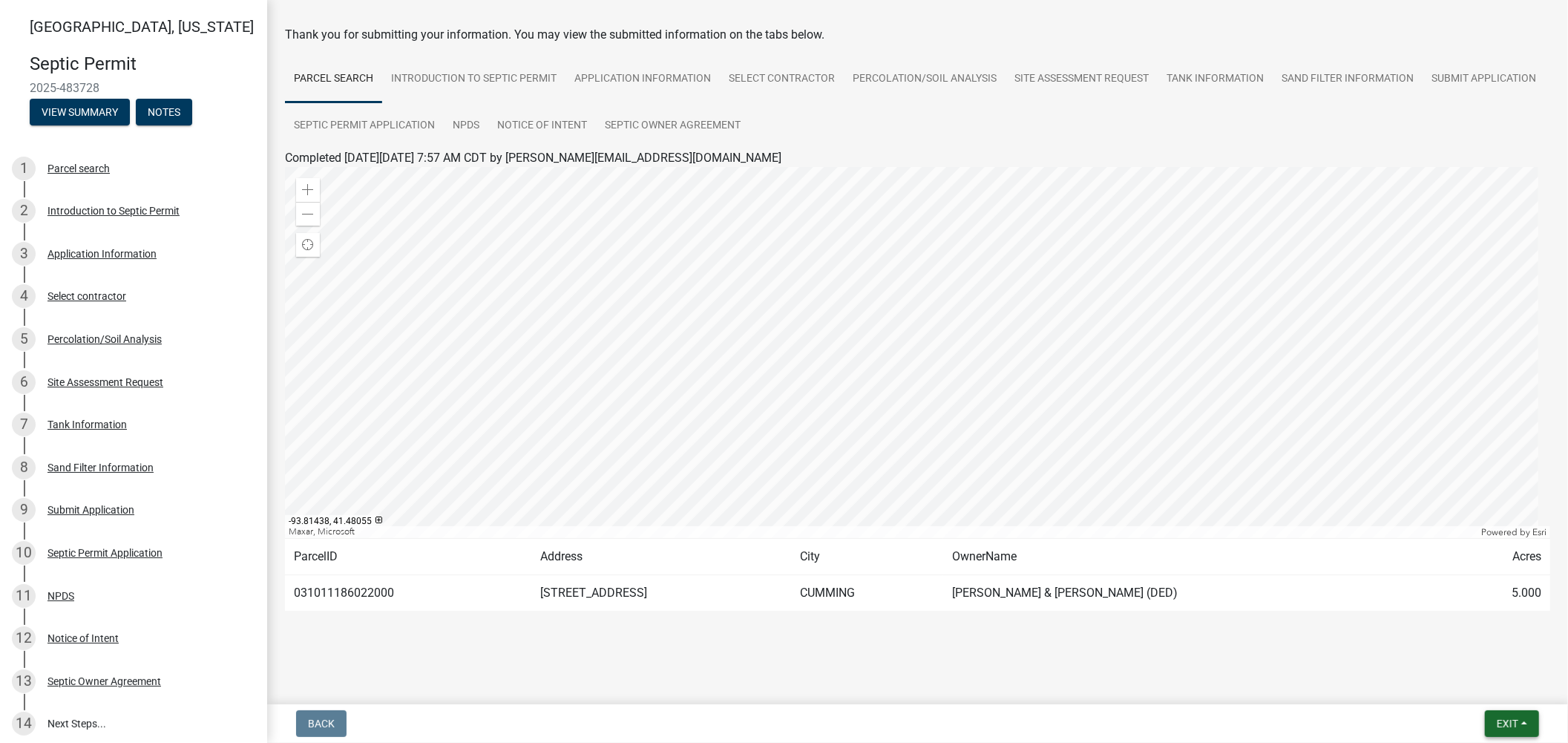
click at [1503, 723] on span "Exit" at bounding box center [1508, 723] width 21 height 12
click at [1478, 686] on button "Save & Exit" at bounding box center [1479, 685] width 119 height 35
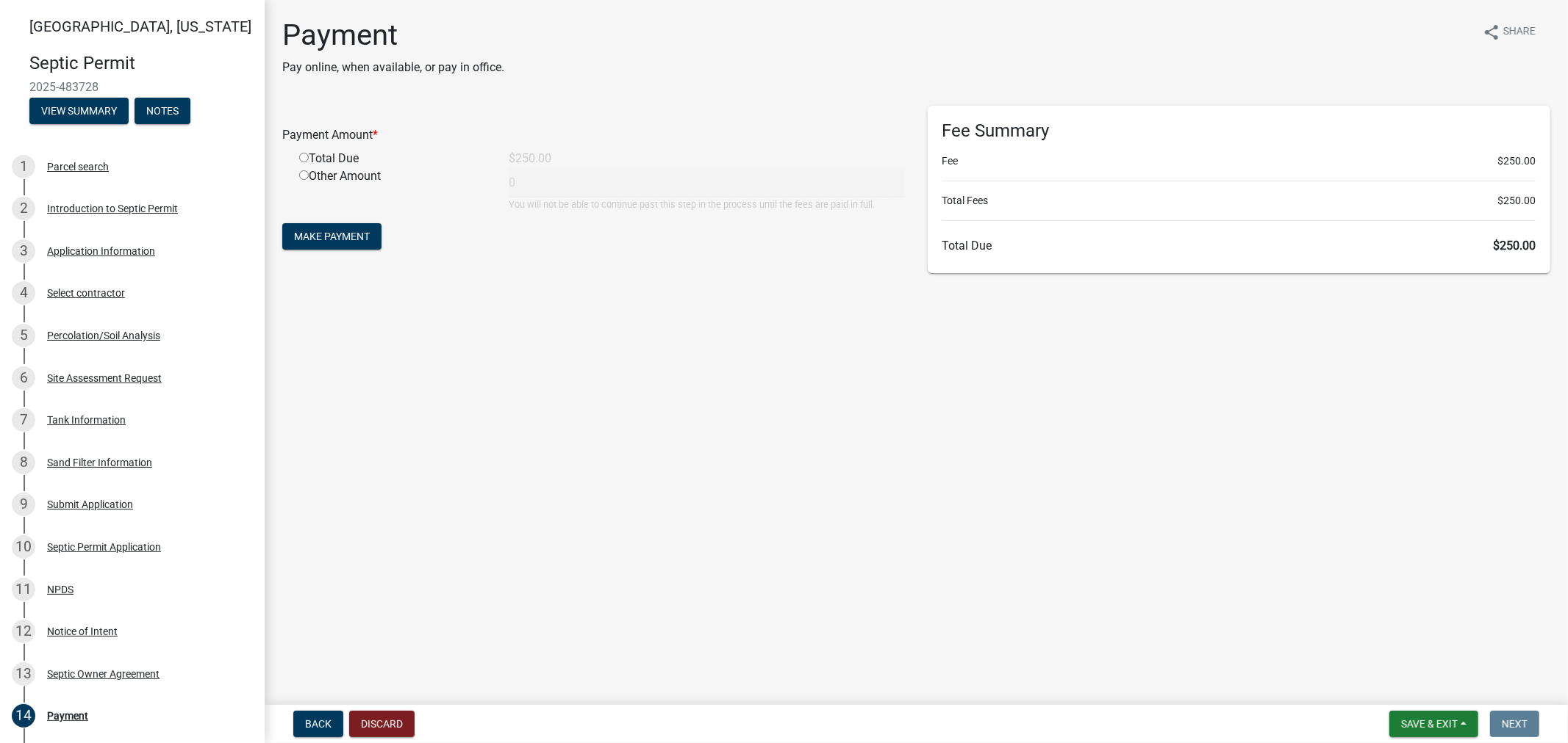
click at [304, 157] on input "radio" at bounding box center [304, 157] width 10 height 10
radio input "true"
type input "250"
click at [322, 233] on span "Make Payment" at bounding box center [332, 237] width 75 height 12
